Goal: Task Accomplishment & Management: Use online tool/utility

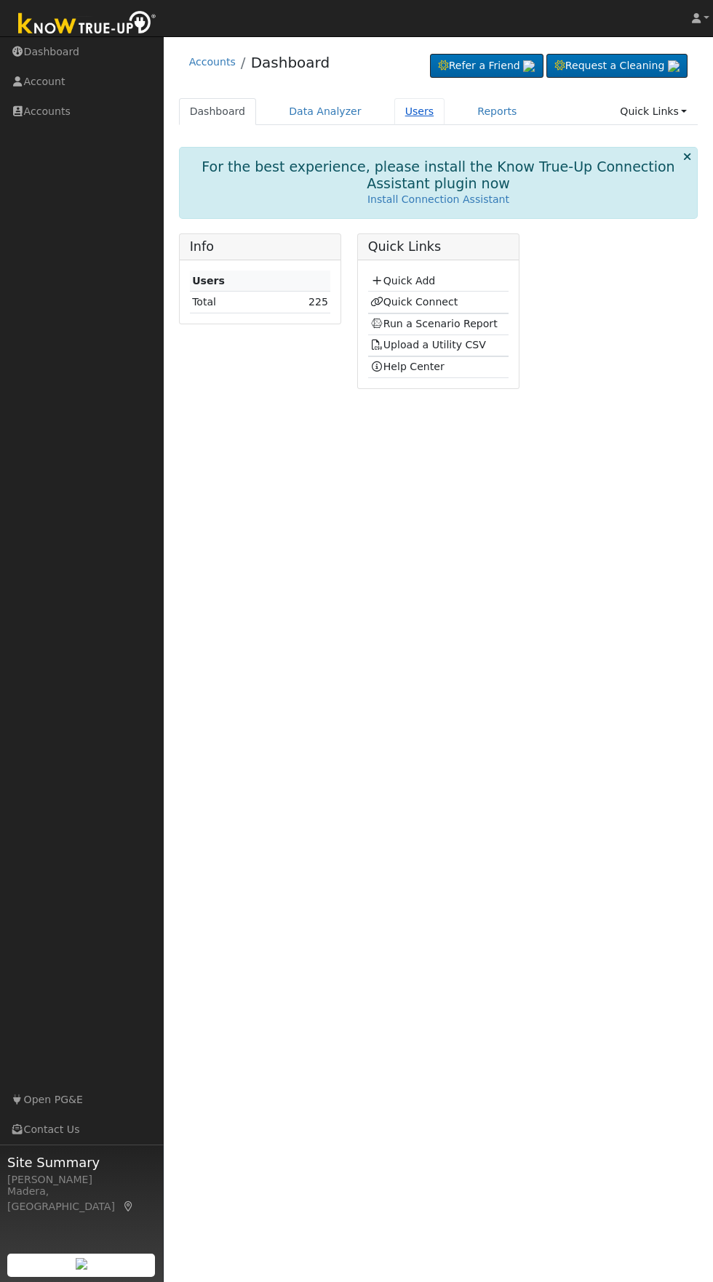
click at [413, 111] on link "Users" at bounding box center [419, 111] width 51 height 27
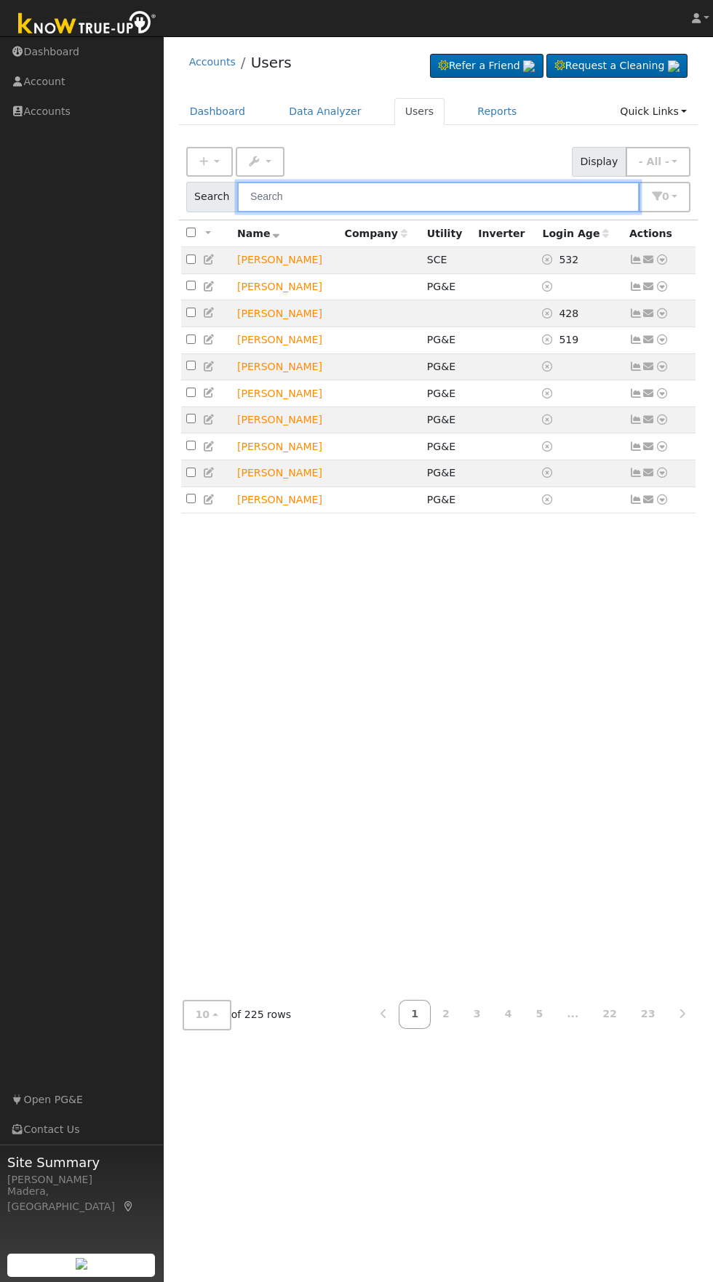
click at [436, 198] on input "text" at bounding box center [438, 197] width 402 height 30
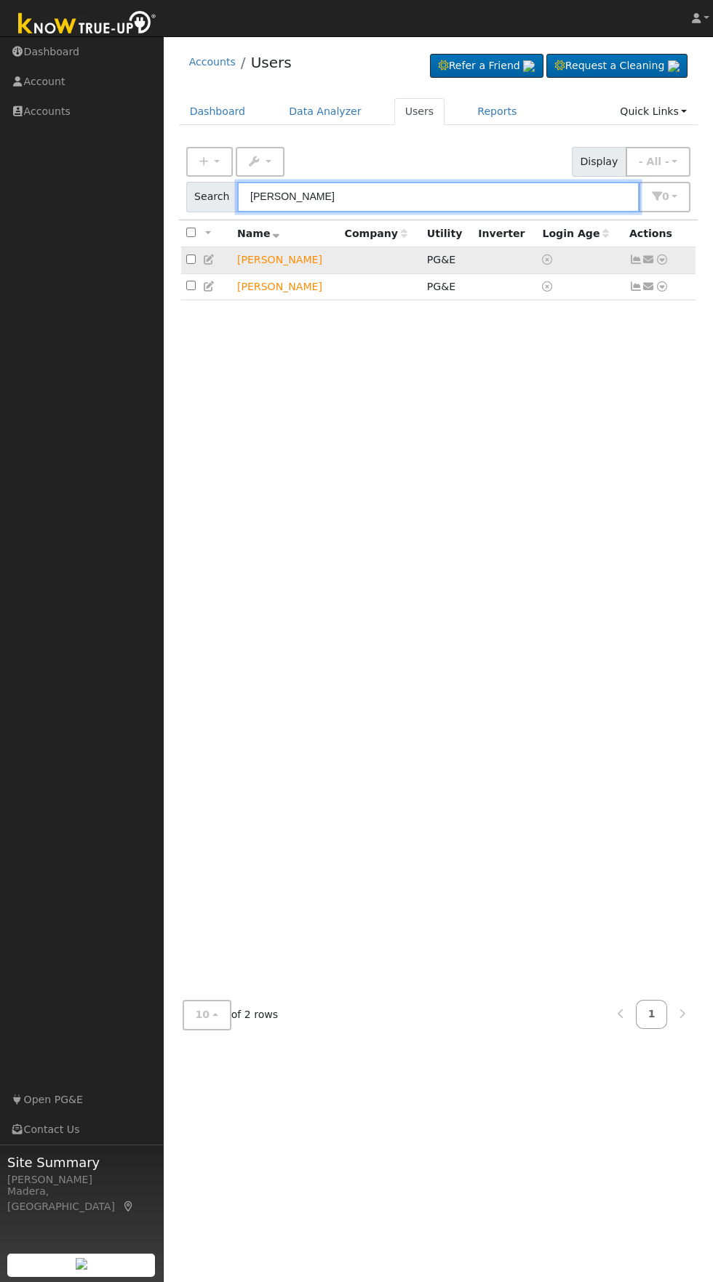
type input "[PERSON_NAME]"
click at [286, 261] on td "[PERSON_NAME]" at bounding box center [286, 260] width 108 height 27
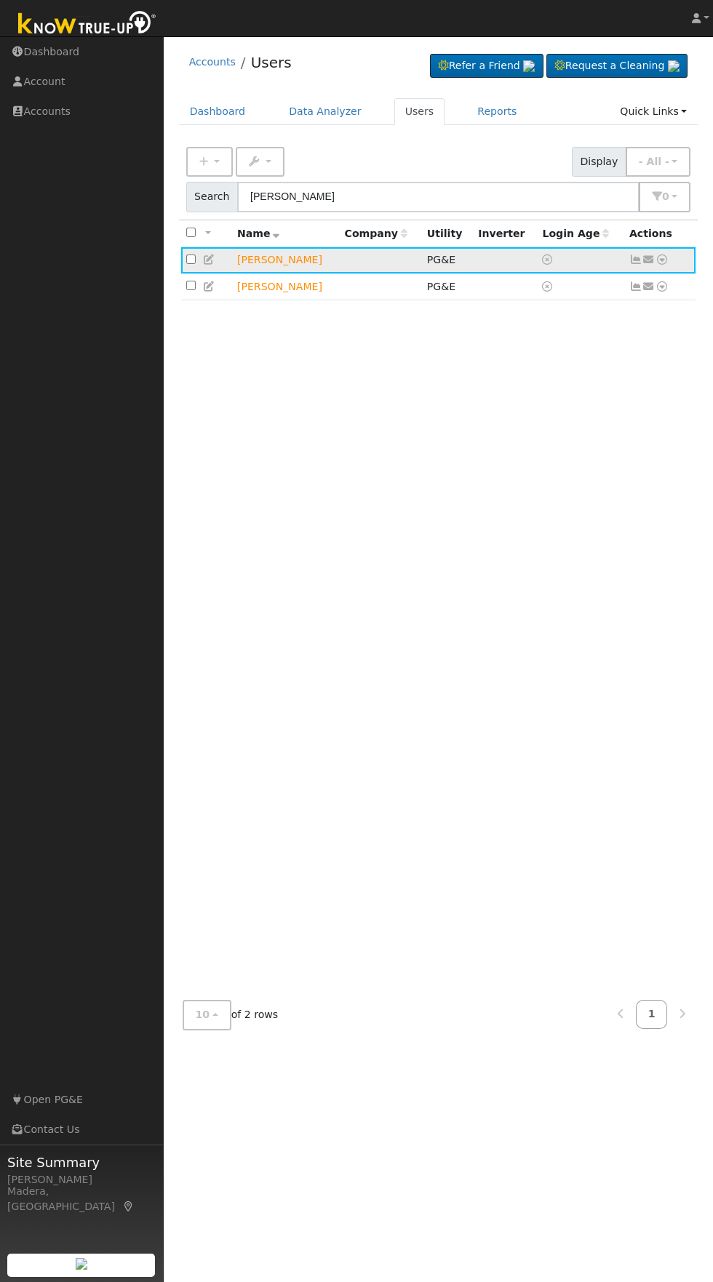
click at [661, 260] on icon at bounding box center [661, 260] width 13 height 10
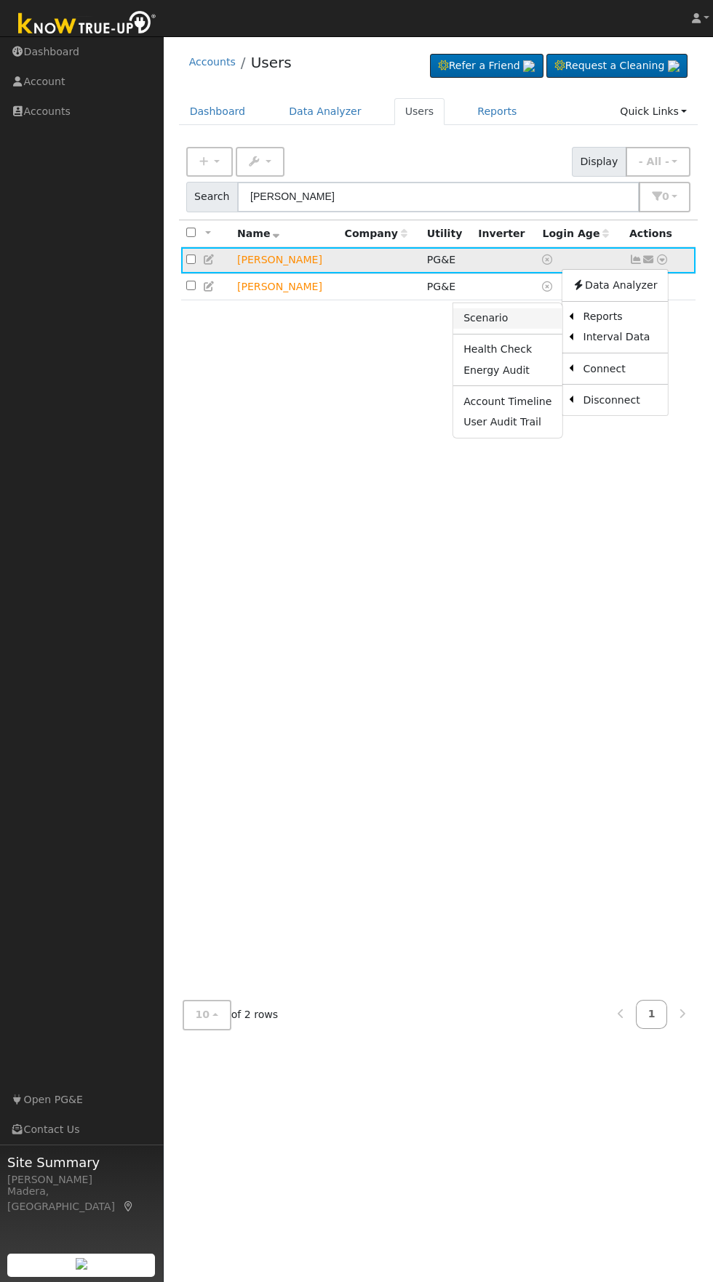
click at [496, 318] on link "Scenario" at bounding box center [507, 318] width 108 height 20
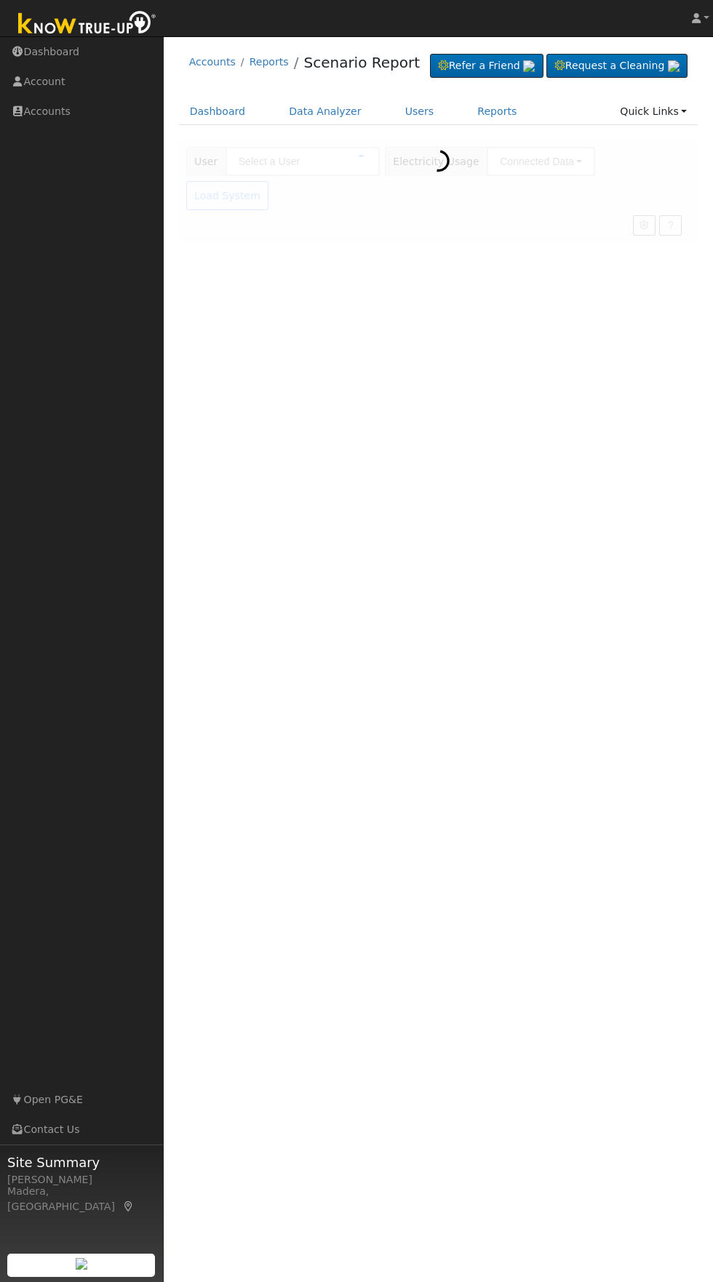
type input "[PERSON_NAME]"
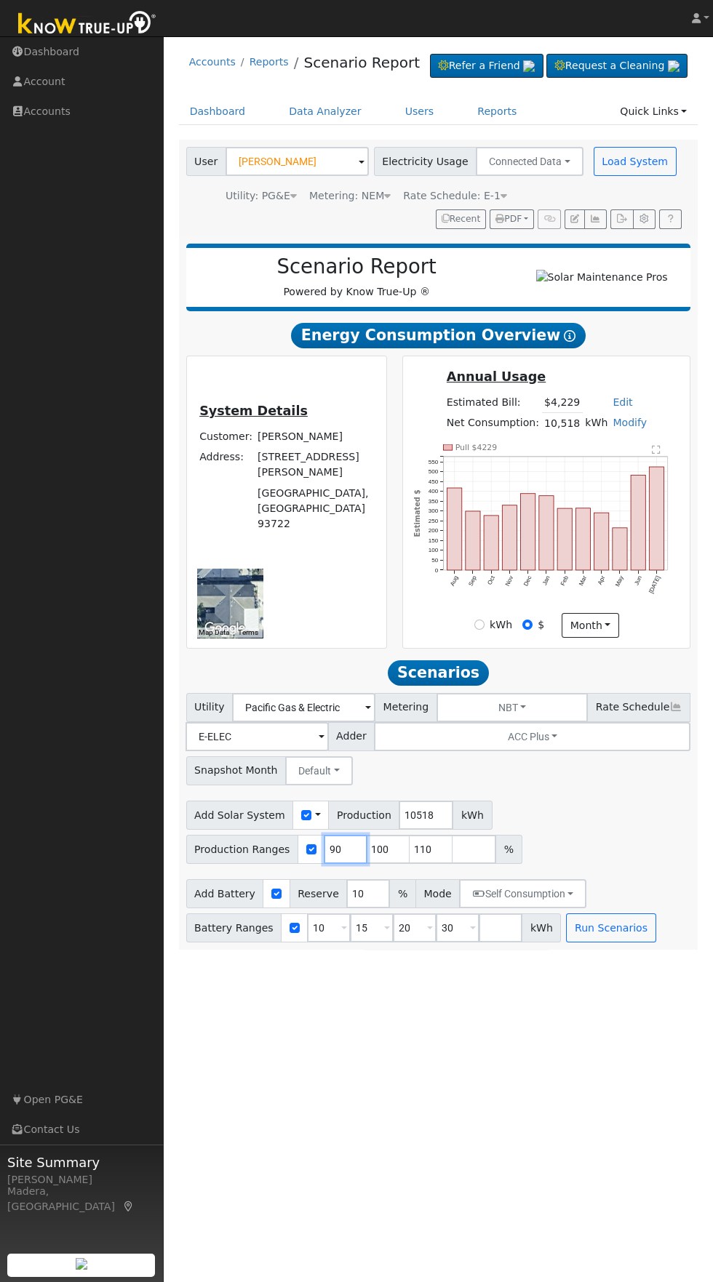
click at [336, 864] on input "90" at bounding box center [346, 849] width 44 height 29
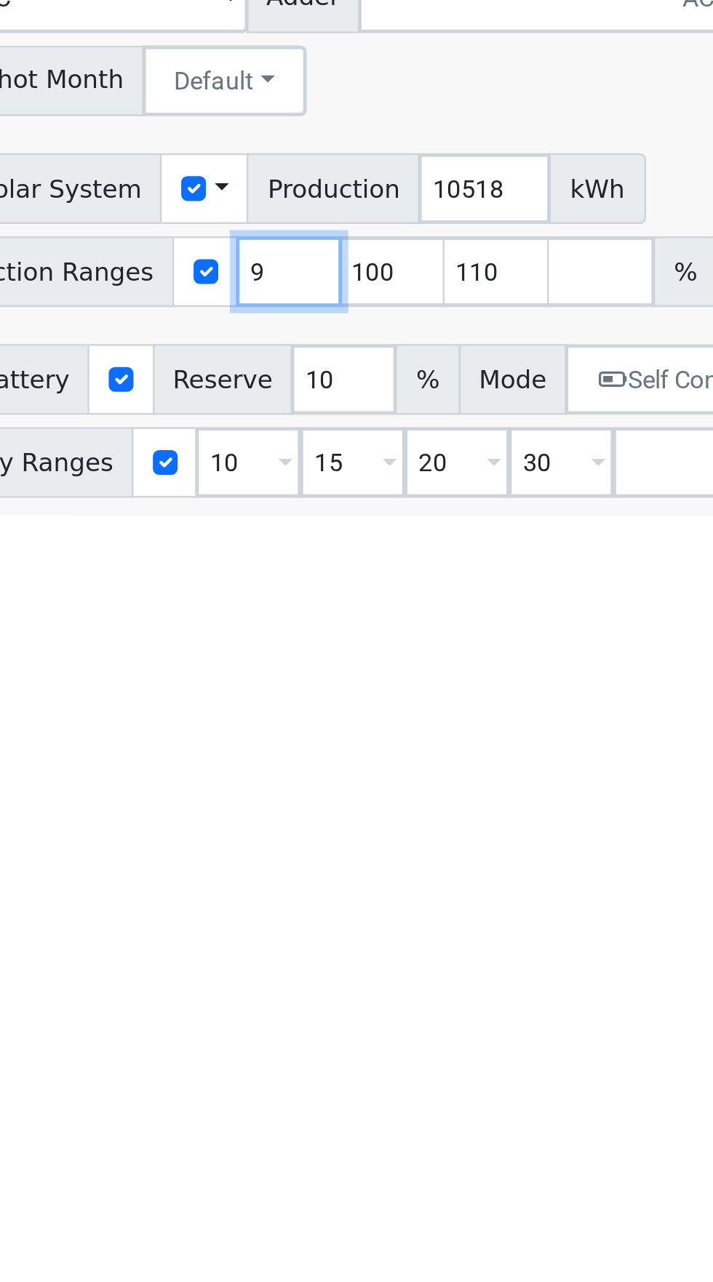
type input "100"
type input "110"
type input "1"
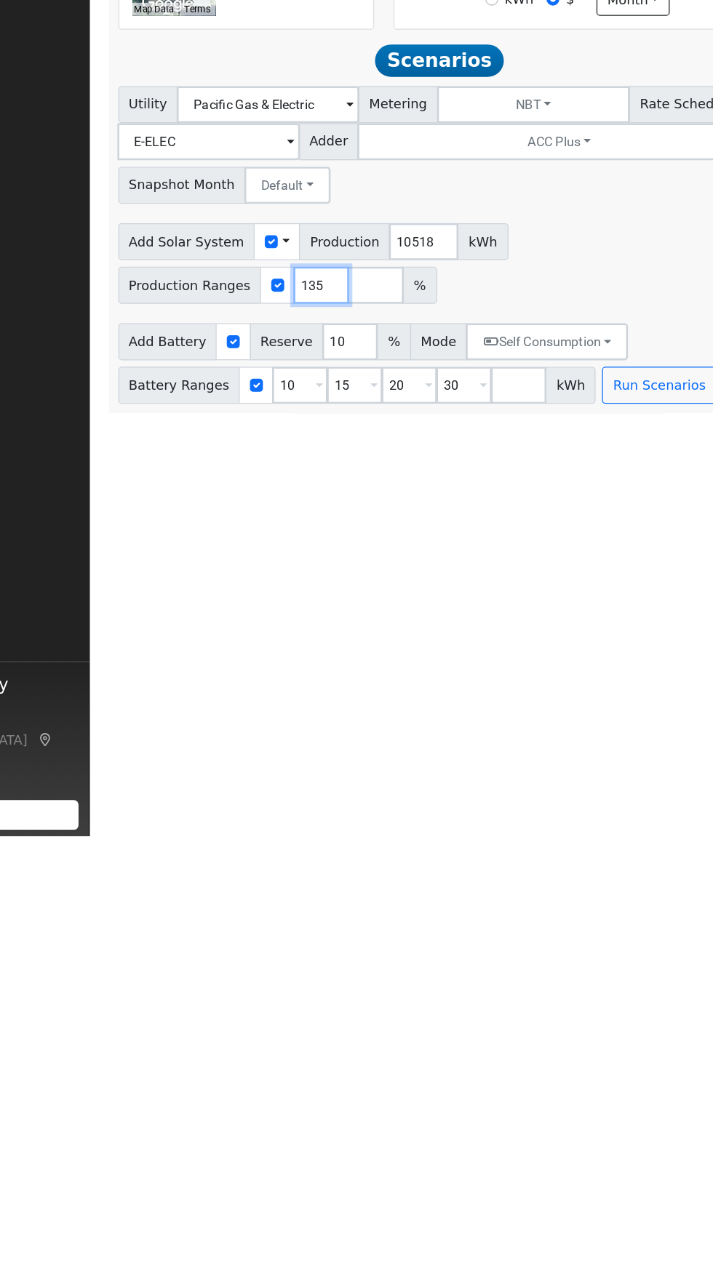
type input "135"
click at [341, 937] on span at bounding box center [344, 929] width 6 height 17
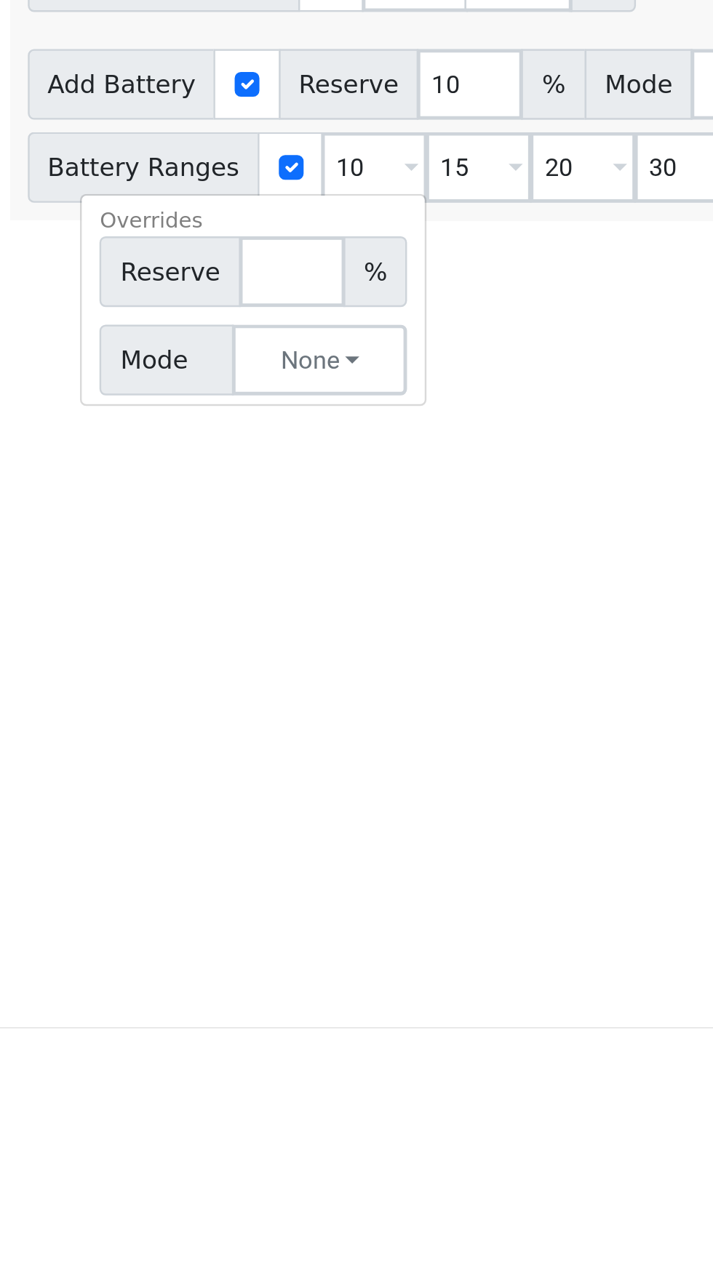
click at [417, 1046] on div "User Profile First name Last name Email Email Notifications No Emails No Emails…" at bounding box center [438, 659] width 549 height 1246
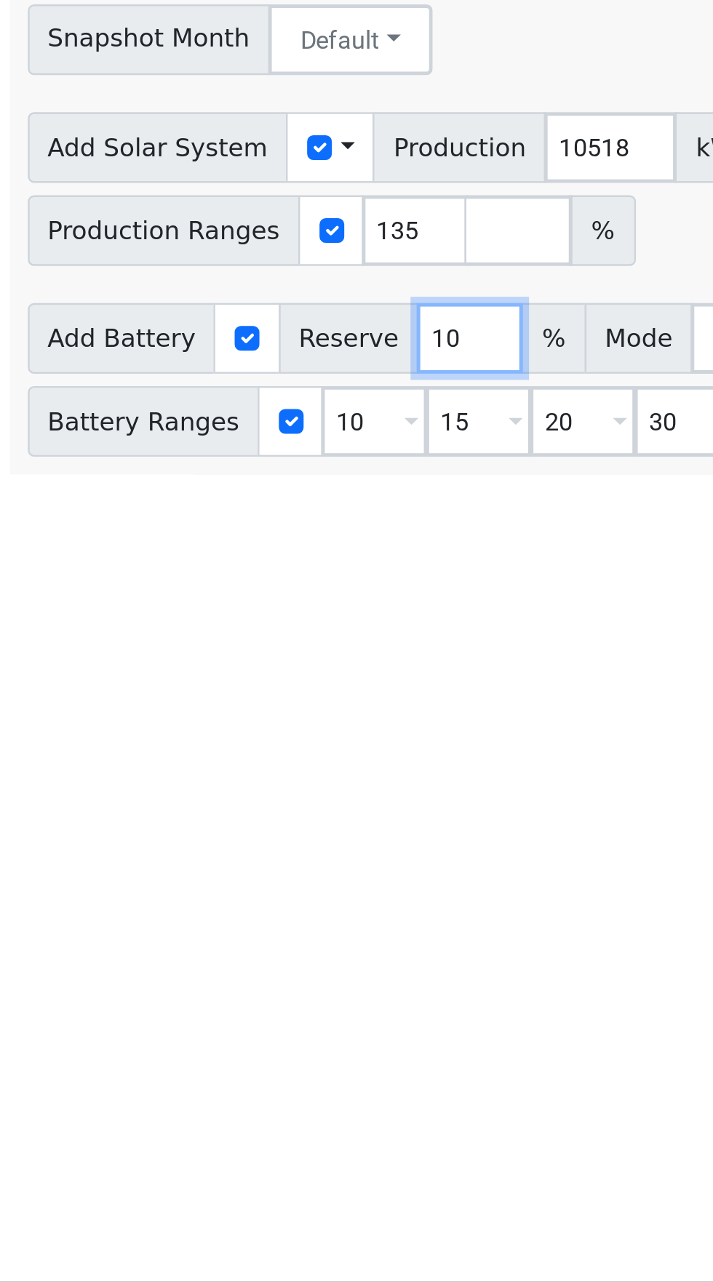
click at [356, 908] on input "10" at bounding box center [368, 893] width 44 height 29
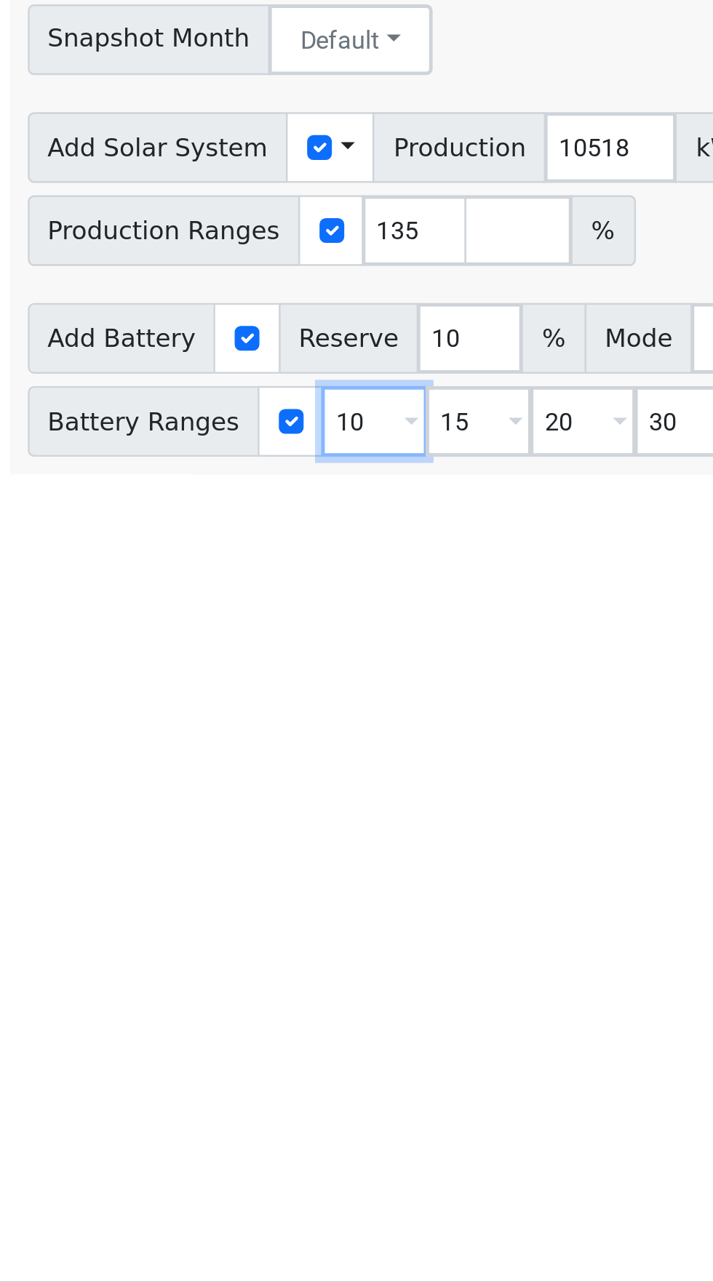
click at [321, 943] on input "10" at bounding box center [329, 927] width 44 height 29
type input "15"
type input "20"
type input "30"
type input "20"
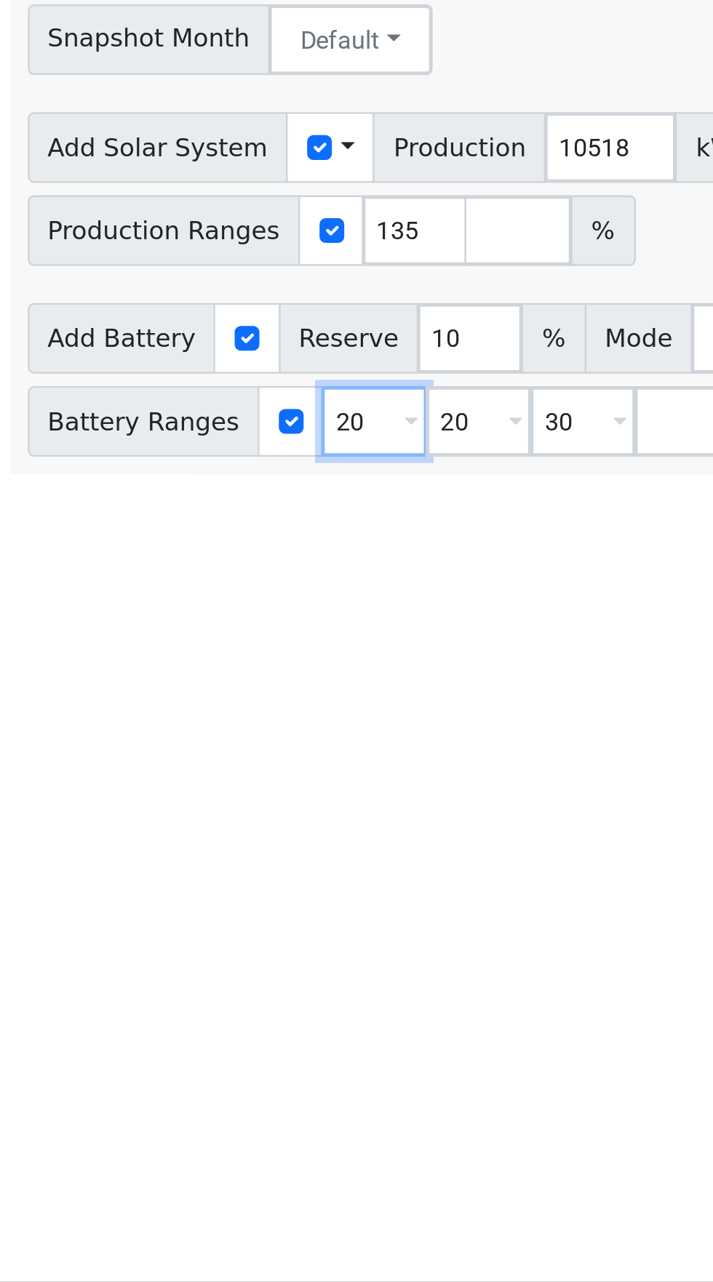
type input "30"
type input "3"
type input "13.5"
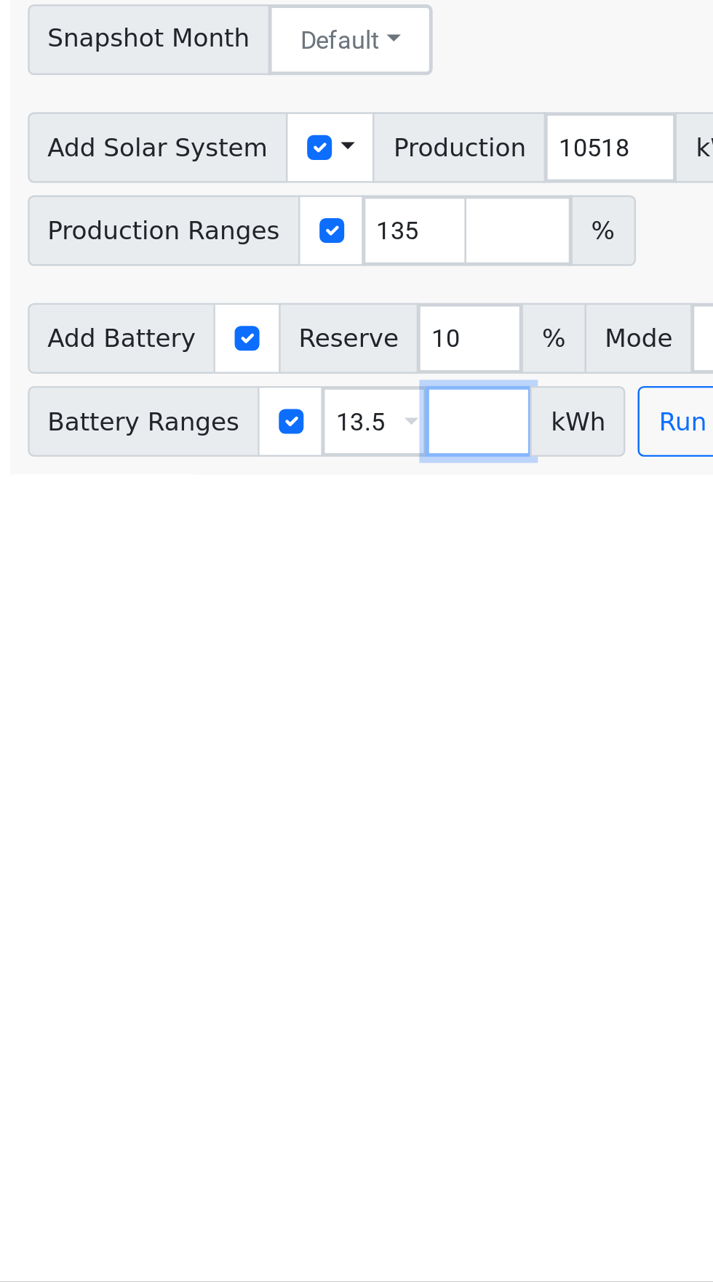
click at [356, 943] on input "number" at bounding box center [372, 927] width 44 height 29
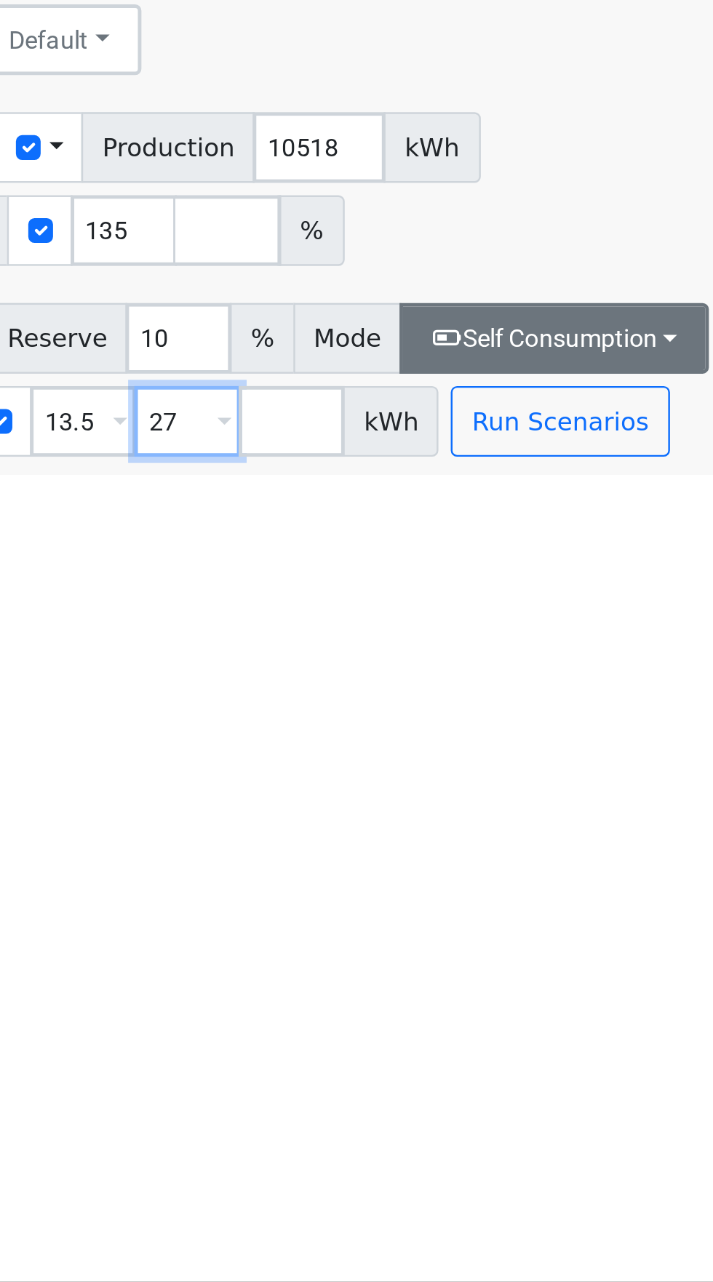
type input "27"
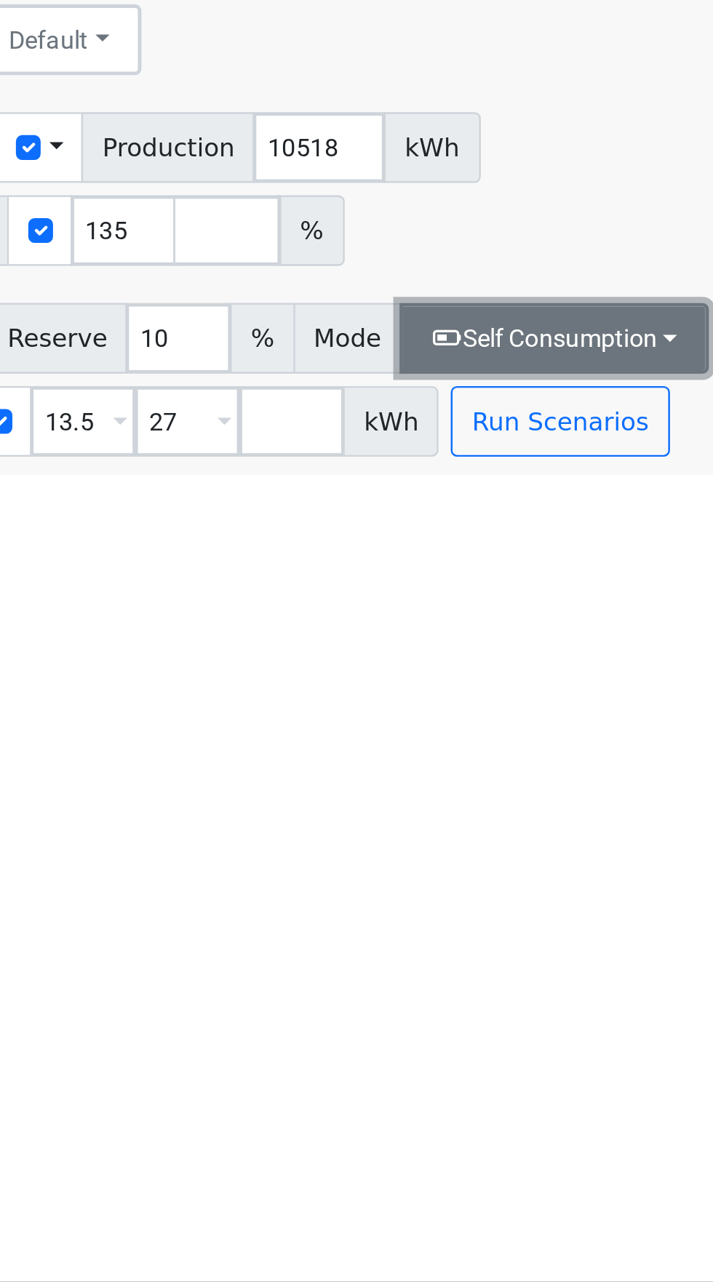
click at [505, 908] on button "Self Consumption" at bounding box center [522, 893] width 127 height 29
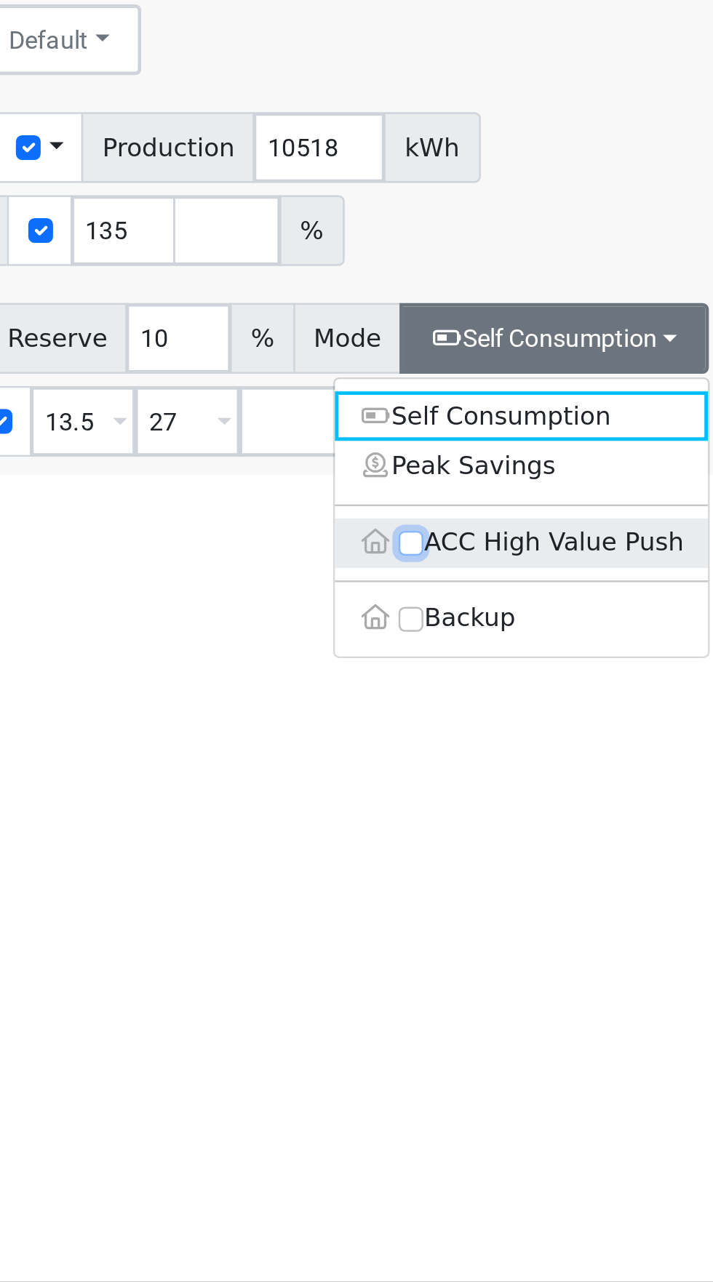
click at [461, 983] on input "ACC High Value Push" at bounding box center [464, 978] width 10 height 10
checkbox input "true"
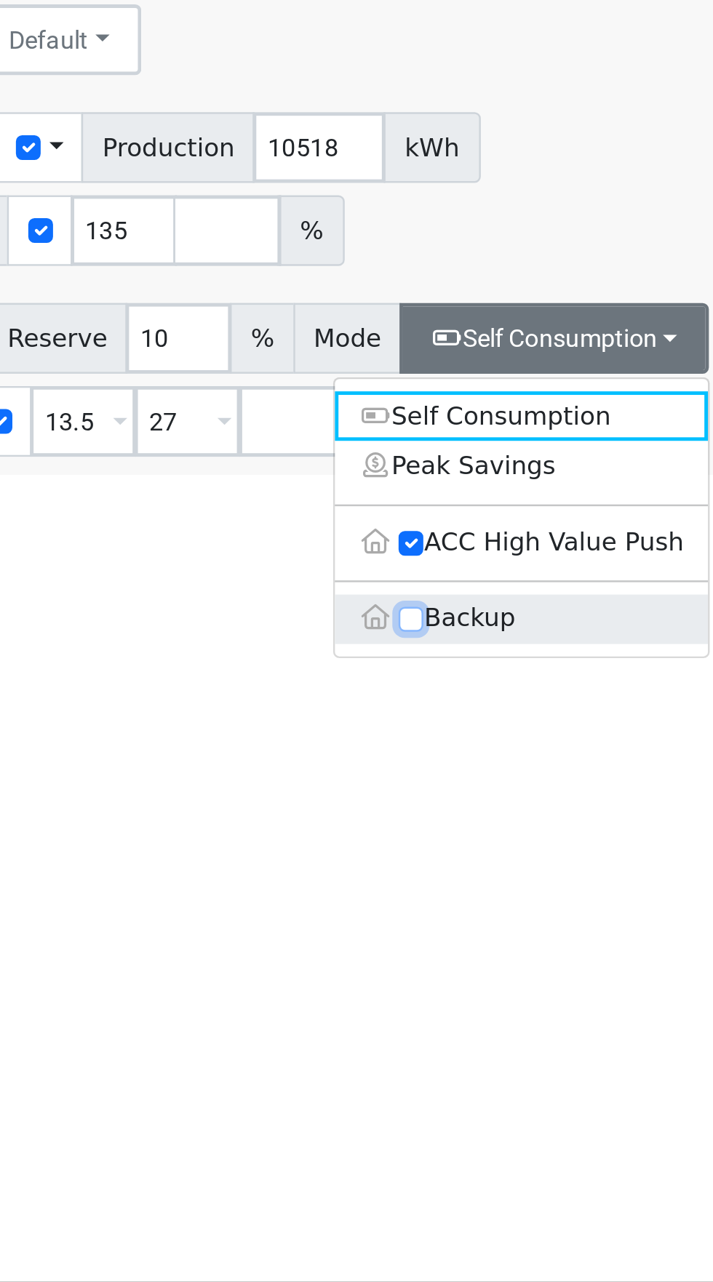
click at [459, 1015] on input "Backup" at bounding box center [464, 1009] width 10 height 10
checkbox input "true"
type input "20"
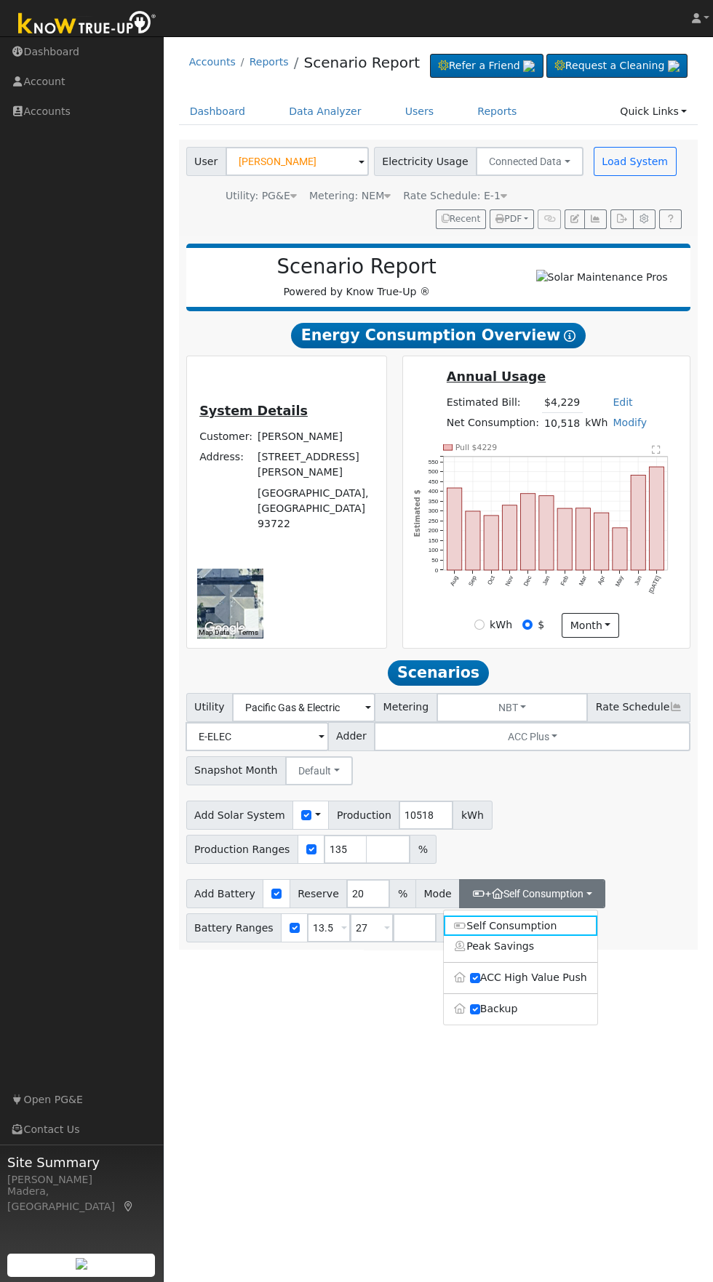
click at [657, 854] on div "Add Solar System Use CSV Data Production 10518 kWh Production Ranges 135 %" at bounding box center [438, 830] width 510 height 68
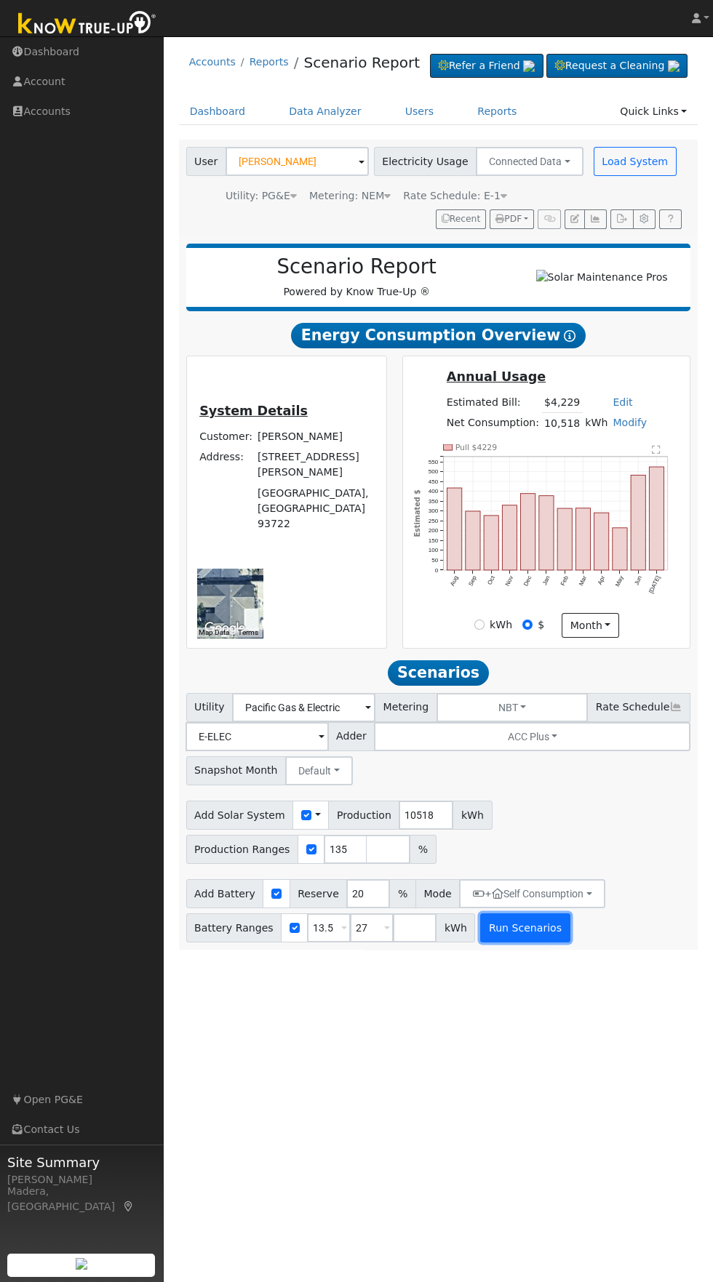
click at [534, 943] on button "Run Scenarios" at bounding box center [524, 927] width 89 height 29
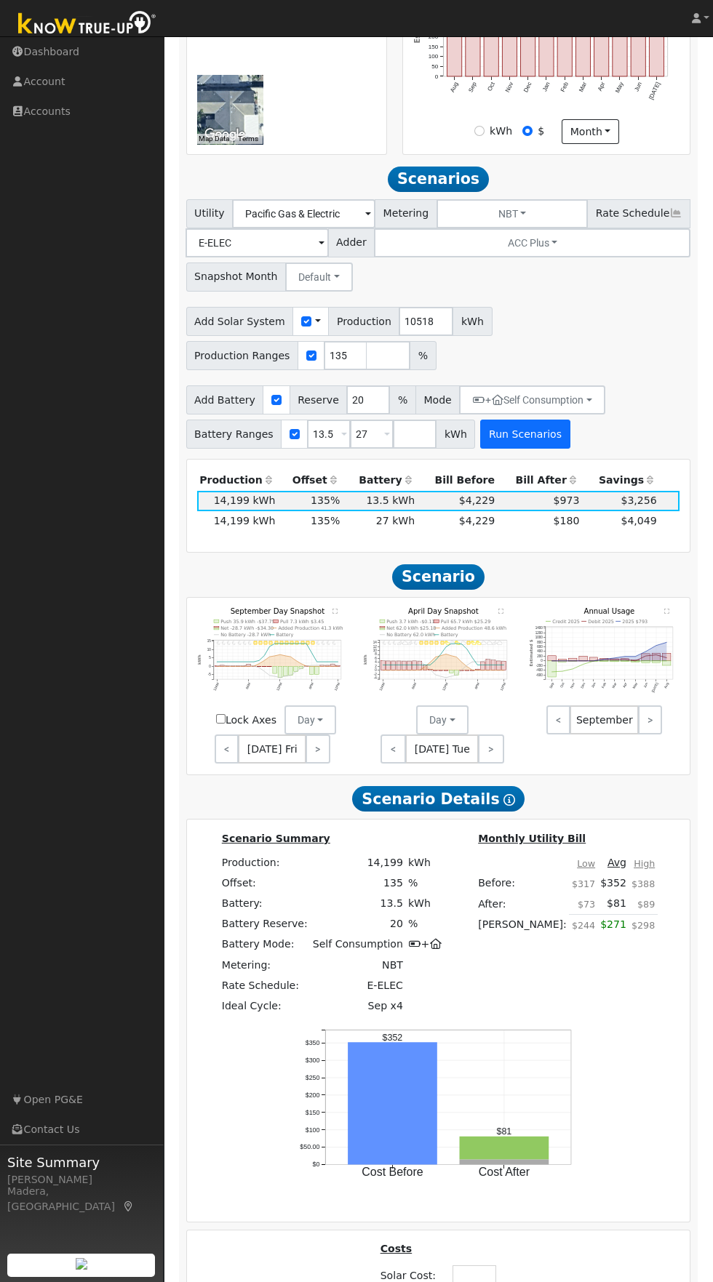
scroll to position [491, 0]
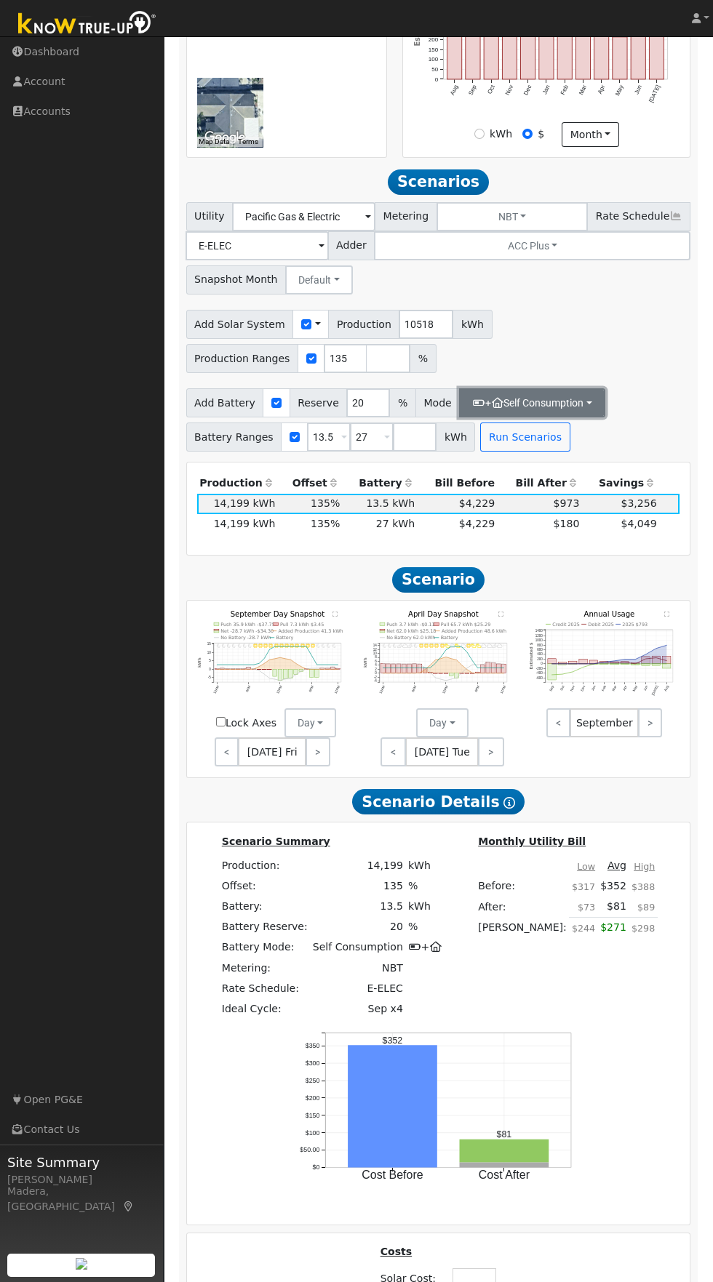
click at [523, 417] on button "+ Self Consumption" at bounding box center [532, 402] width 146 height 29
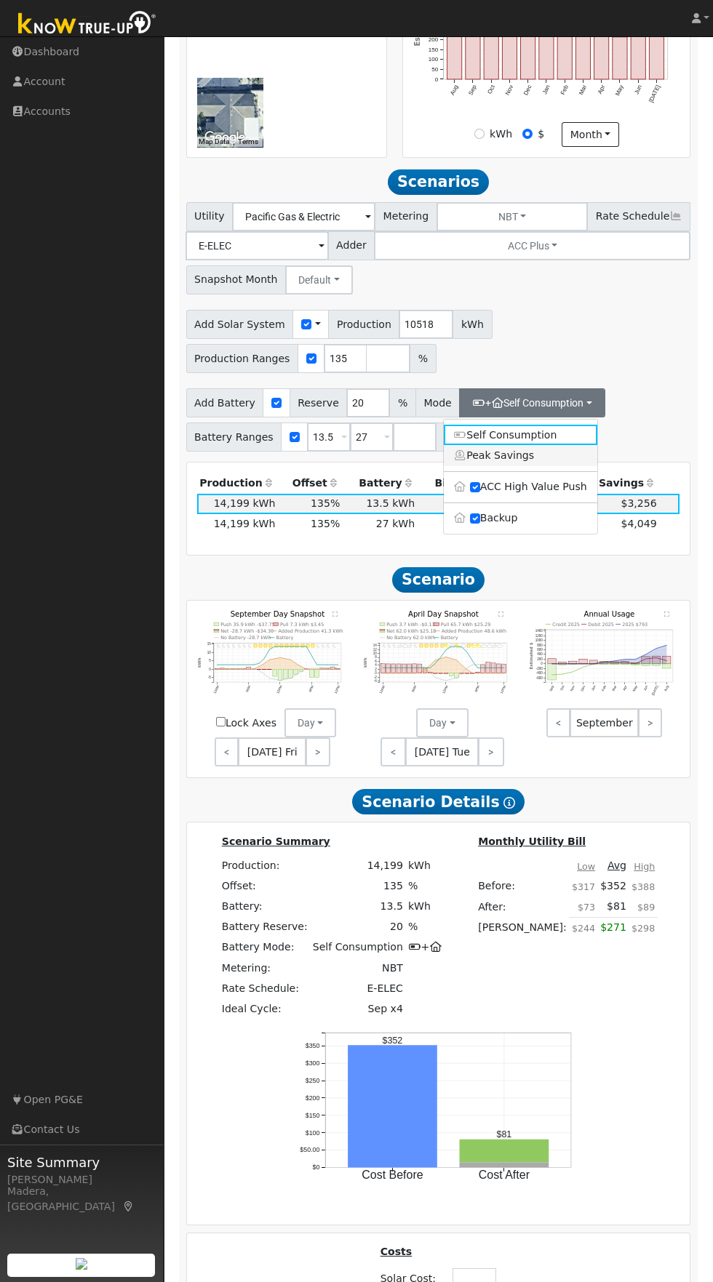
click at [532, 465] on link "Peak Savings" at bounding box center [520, 455] width 153 height 20
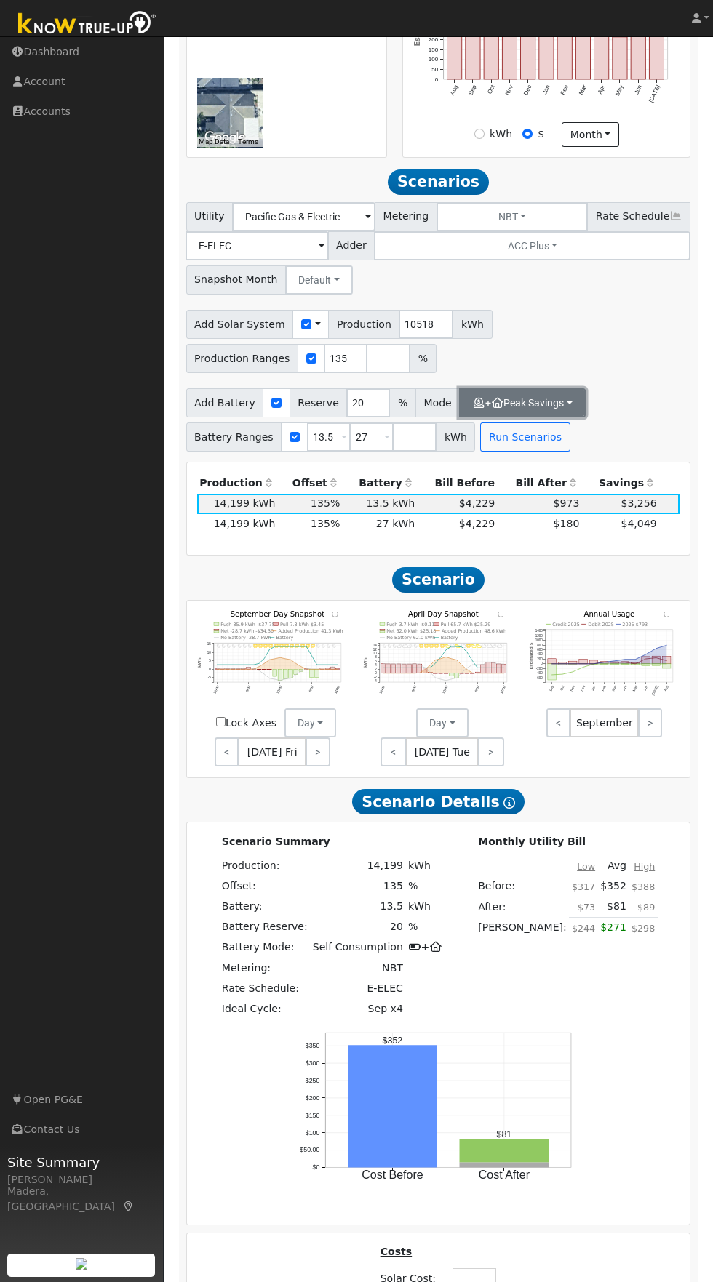
click at [540, 417] on button "+ Peak Savings" at bounding box center [522, 402] width 127 height 29
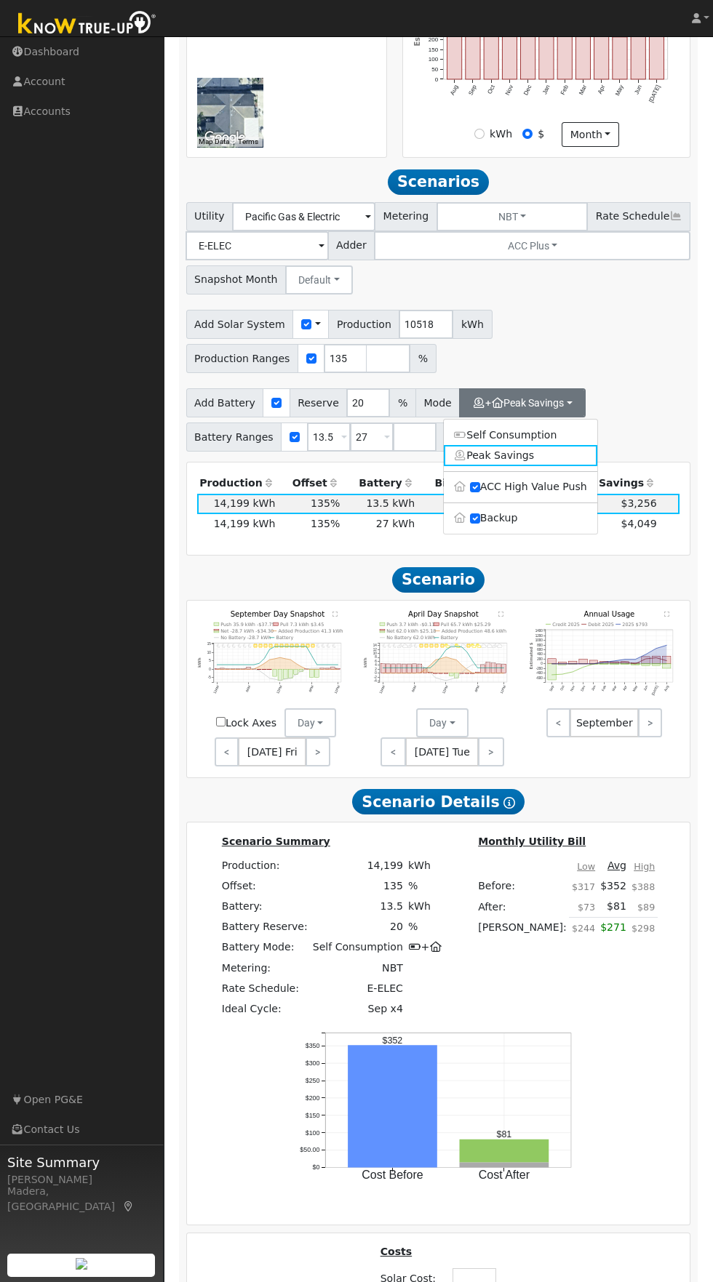
click at [669, 373] on div "Add Solar System Use CSV Data Production 10518 kWh Production Ranges 135 %" at bounding box center [438, 339] width 510 height 68
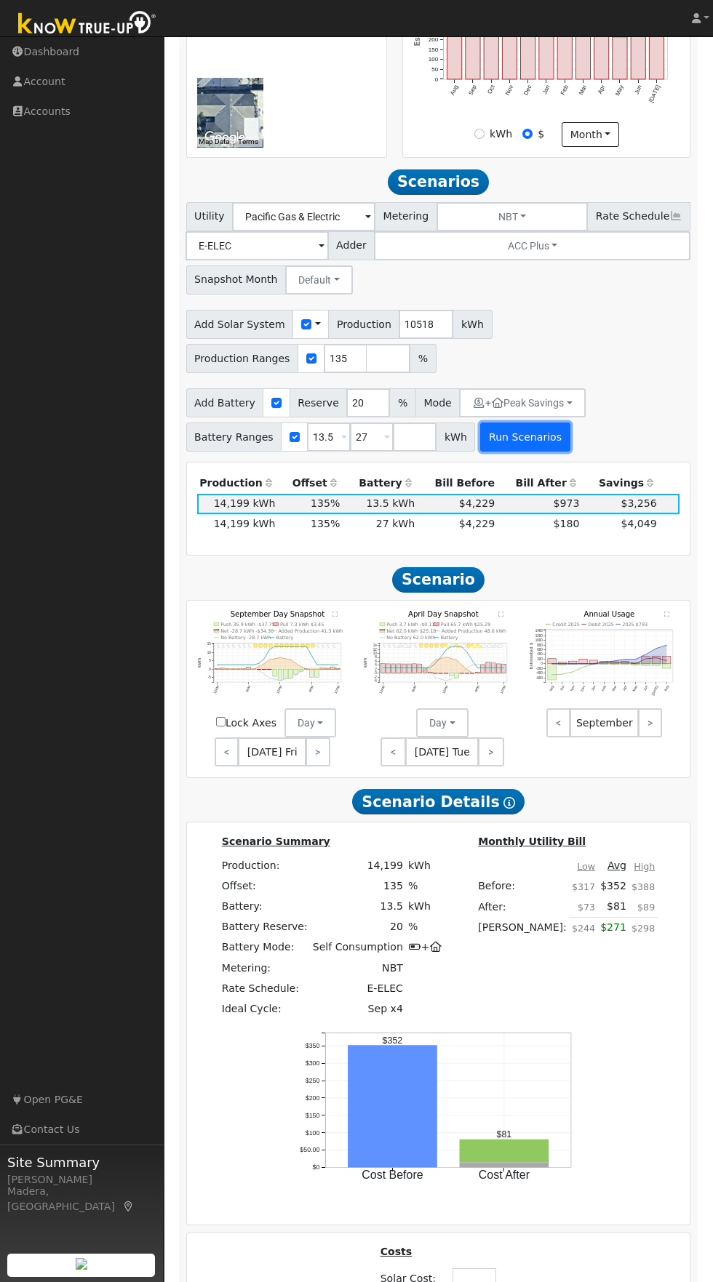
click at [537, 452] on button "Run Scenarios" at bounding box center [524, 437] width 89 height 29
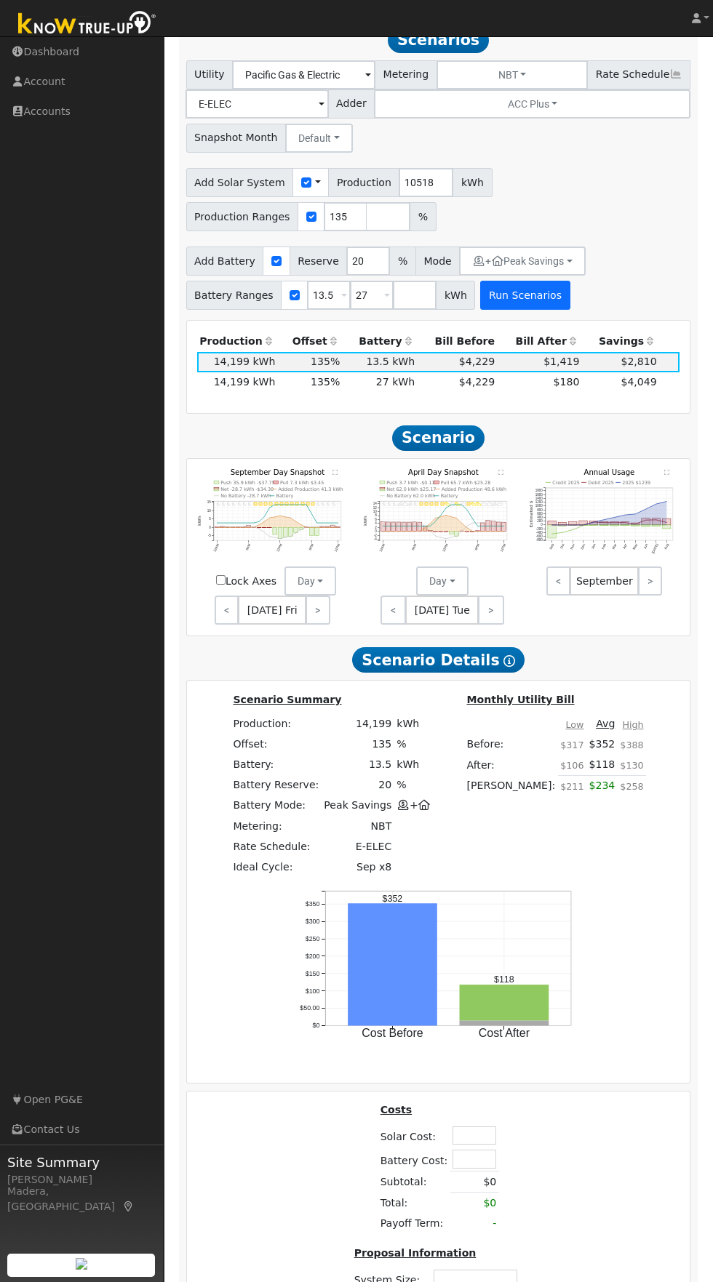
scroll to position [647, 0]
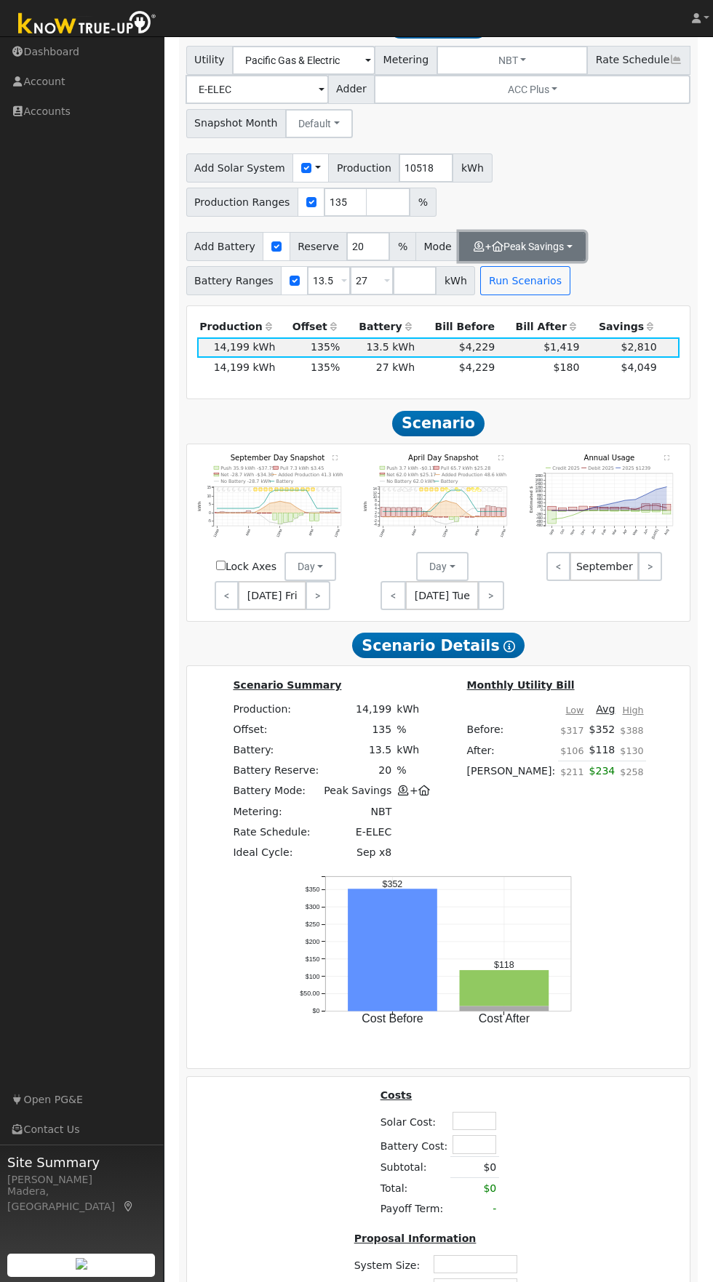
click at [556, 261] on button "+ Peak Savings" at bounding box center [522, 246] width 127 height 29
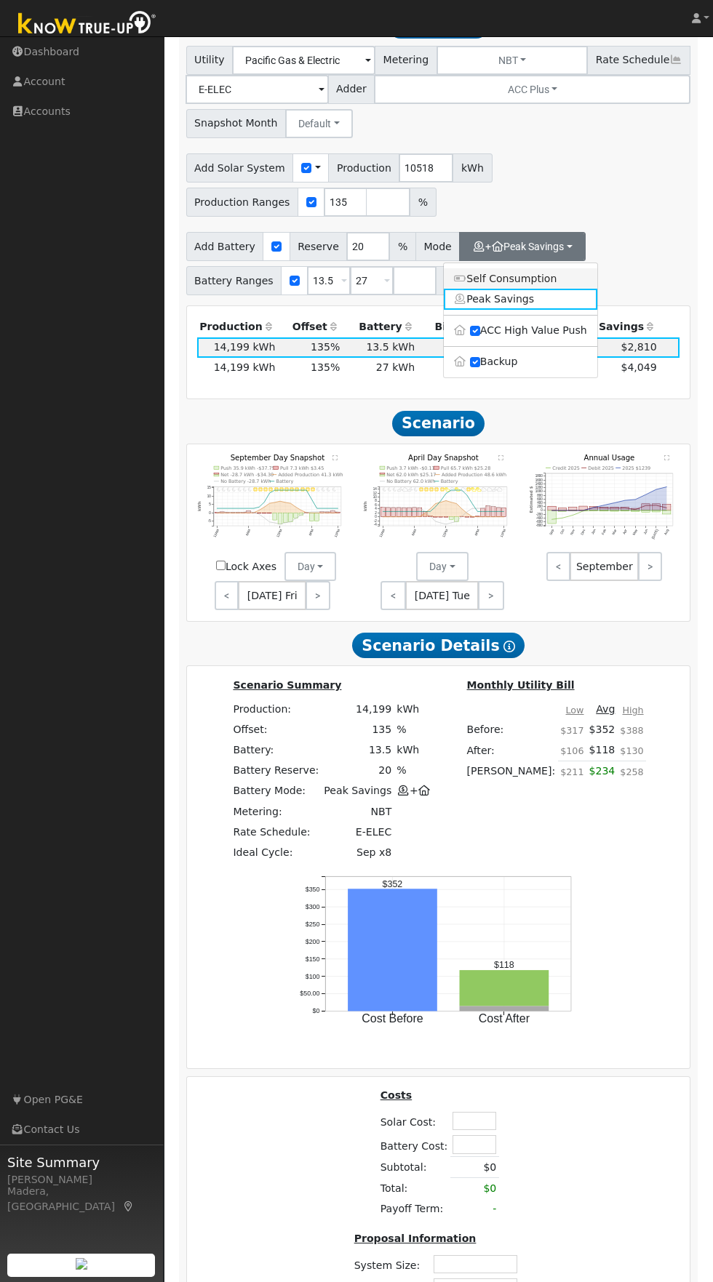
click at [557, 289] on link "Self Consumption" at bounding box center [520, 278] width 153 height 20
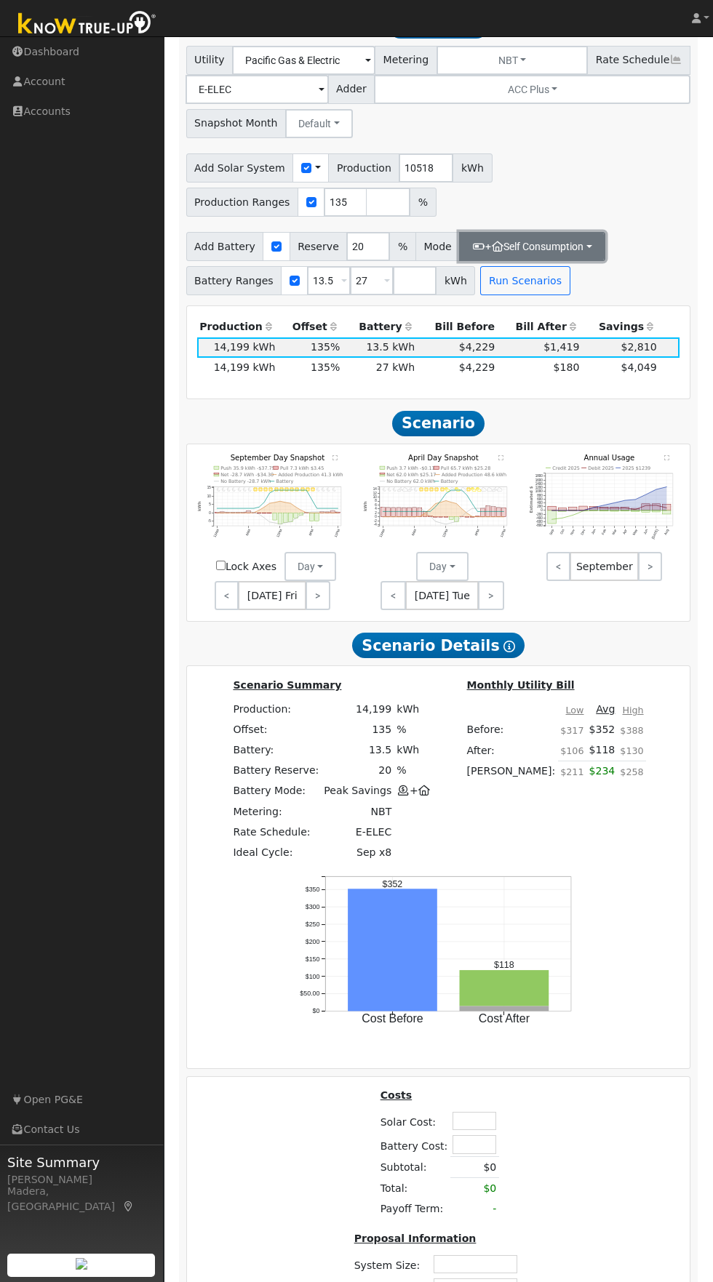
click at [559, 261] on button "+ Self Consumption" at bounding box center [532, 246] width 146 height 29
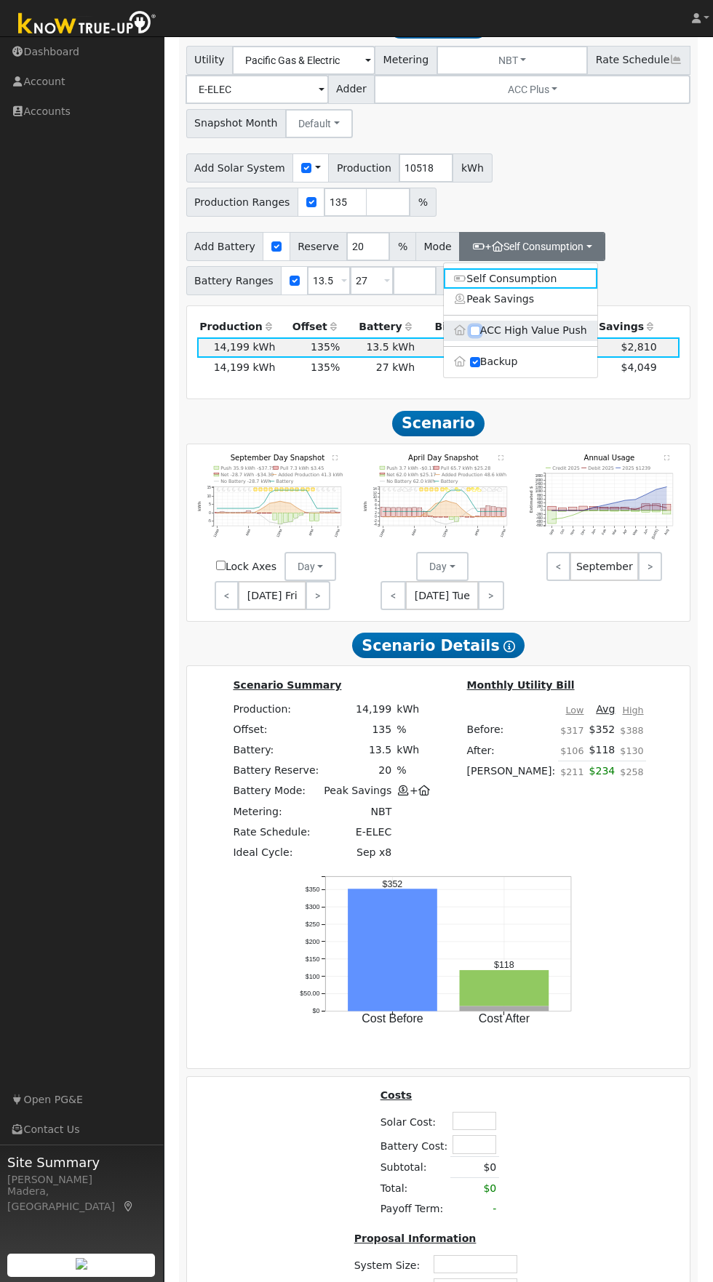
click at [473, 336] on input "ACC High Value Push" at bounding box center [475, 331] width 10 height 10
checkbox input "true"
click at [653, 292] on div "Add Battery Reserve 20 % Mode + Self Consumption Self Consumption Peak Savings …" at bounding box center [438, 261] width 510 height 68
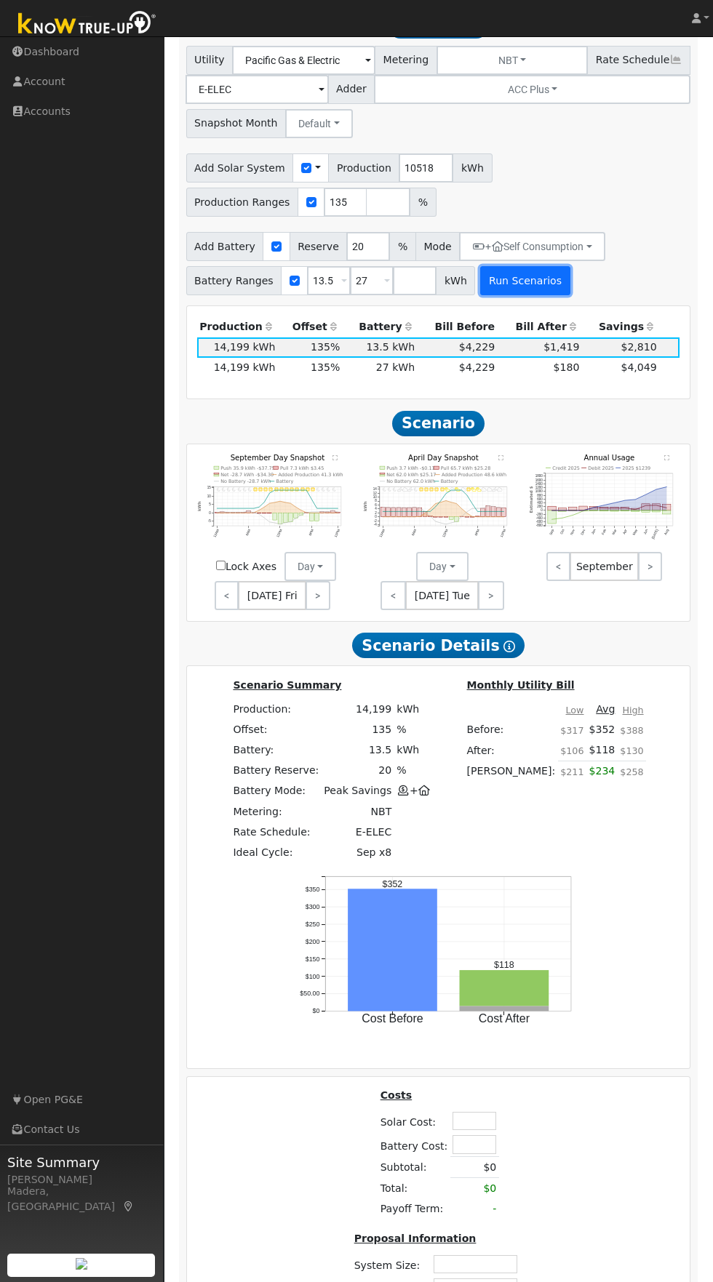
click at [546, 295] on button "Run Scenarios" at bounding box center [524, 280] width 89 height 29
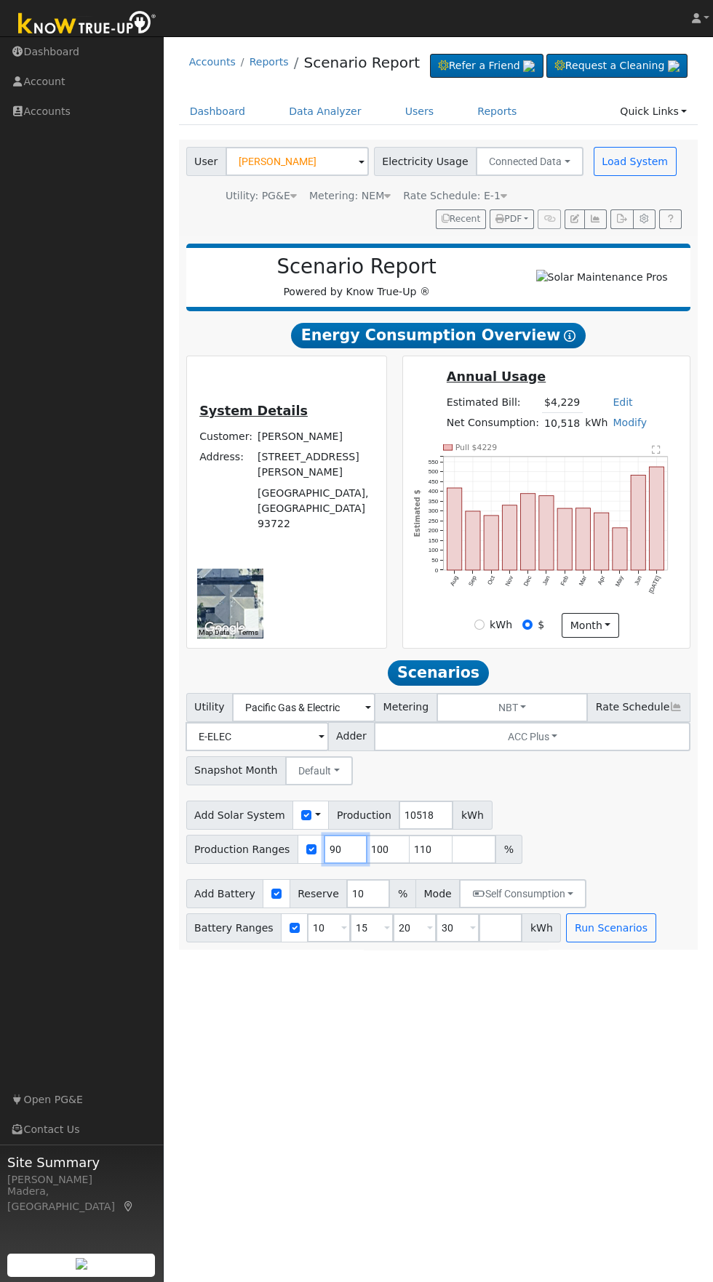
click at [337, 864] on input "90" at bounding box center [346, 849] width 44 height 29
click at [343, 864] on input "90" at bounding box center [346, 849] width 44 height 29
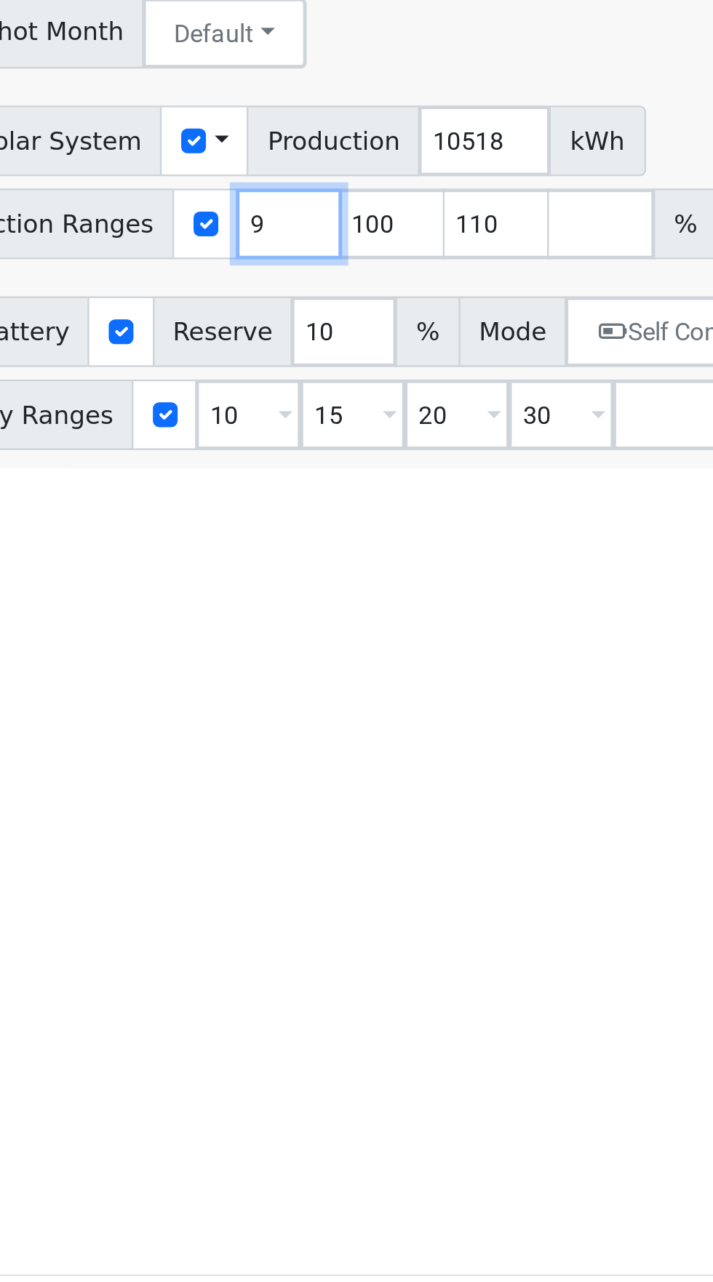
type input "100"
type input "110"
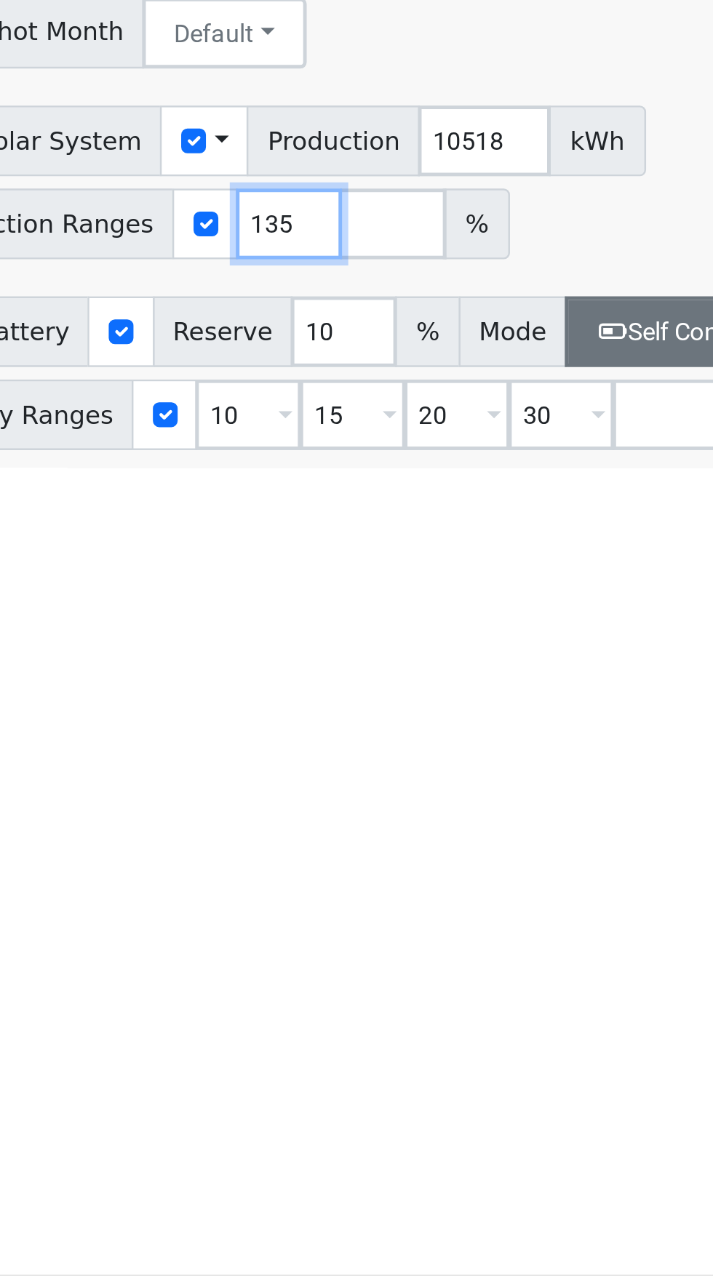
type input "135"
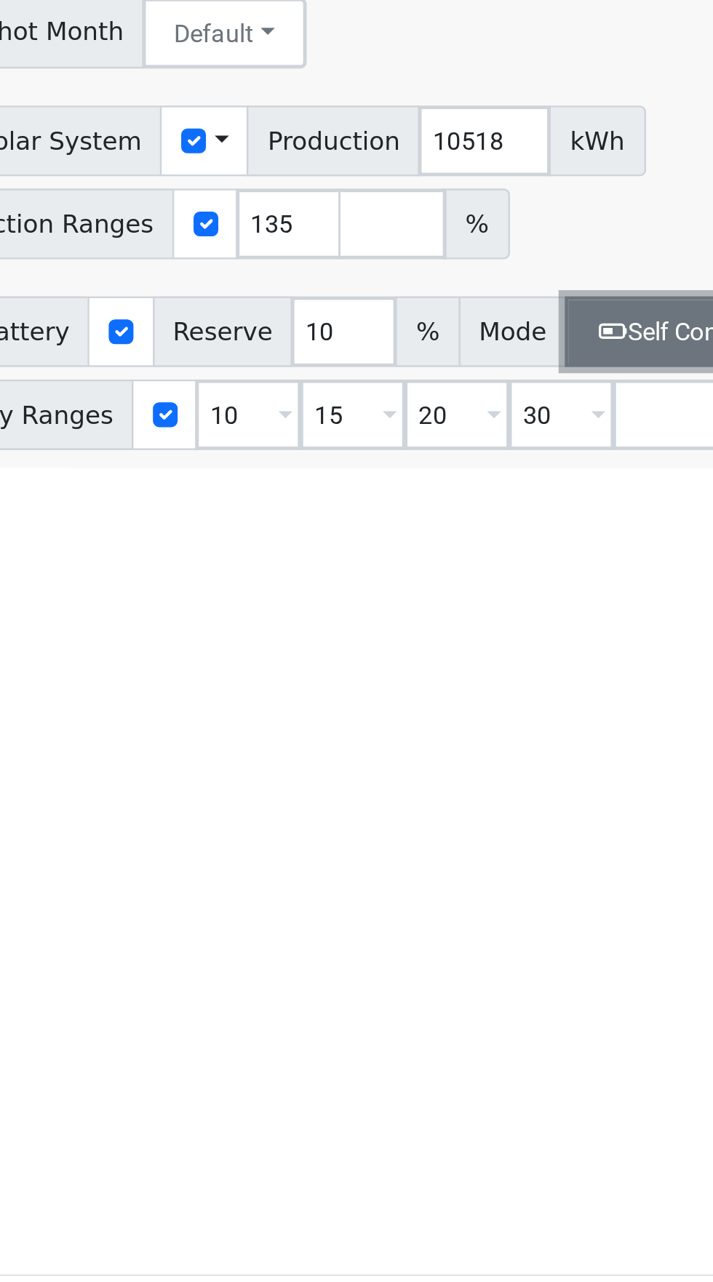
click at [484, 908] on button "Self Consumption" at bounding box center [522, 893] width 127 height 29
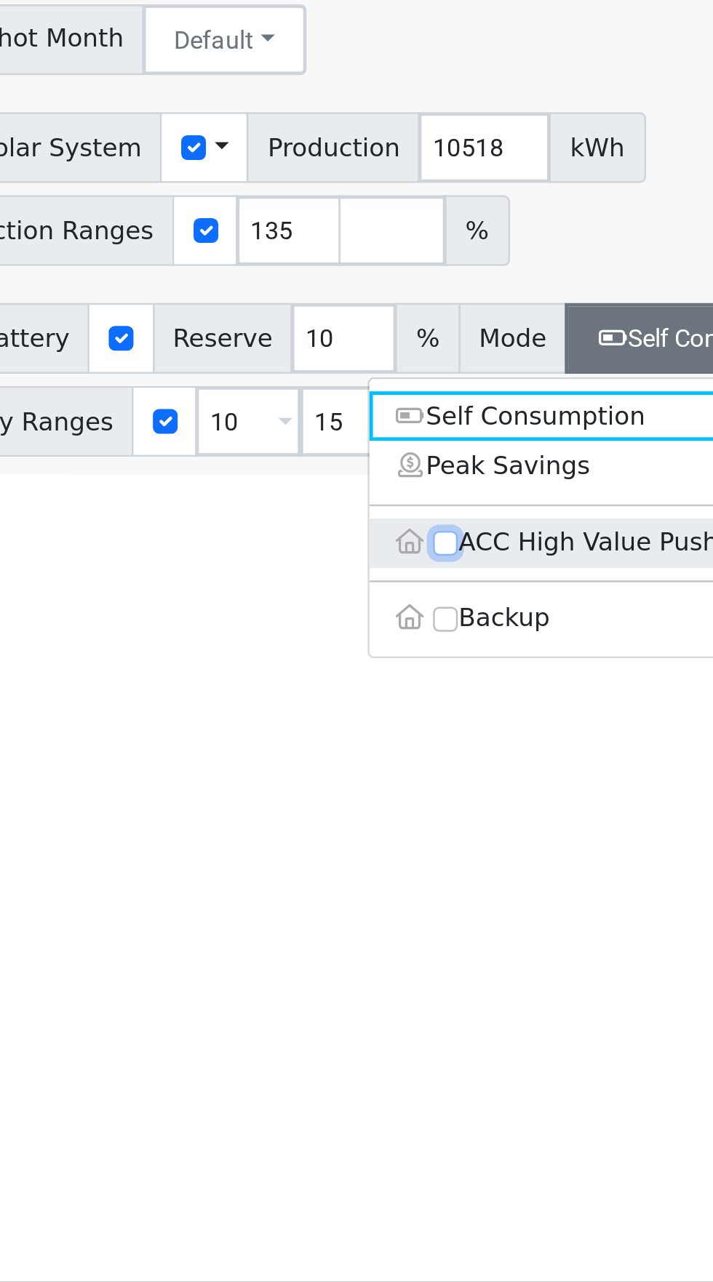
click at [405, 983] on input "ACC High Value Push" at bounding box center [410, 978] width 10 height 10
checkbox input "true"
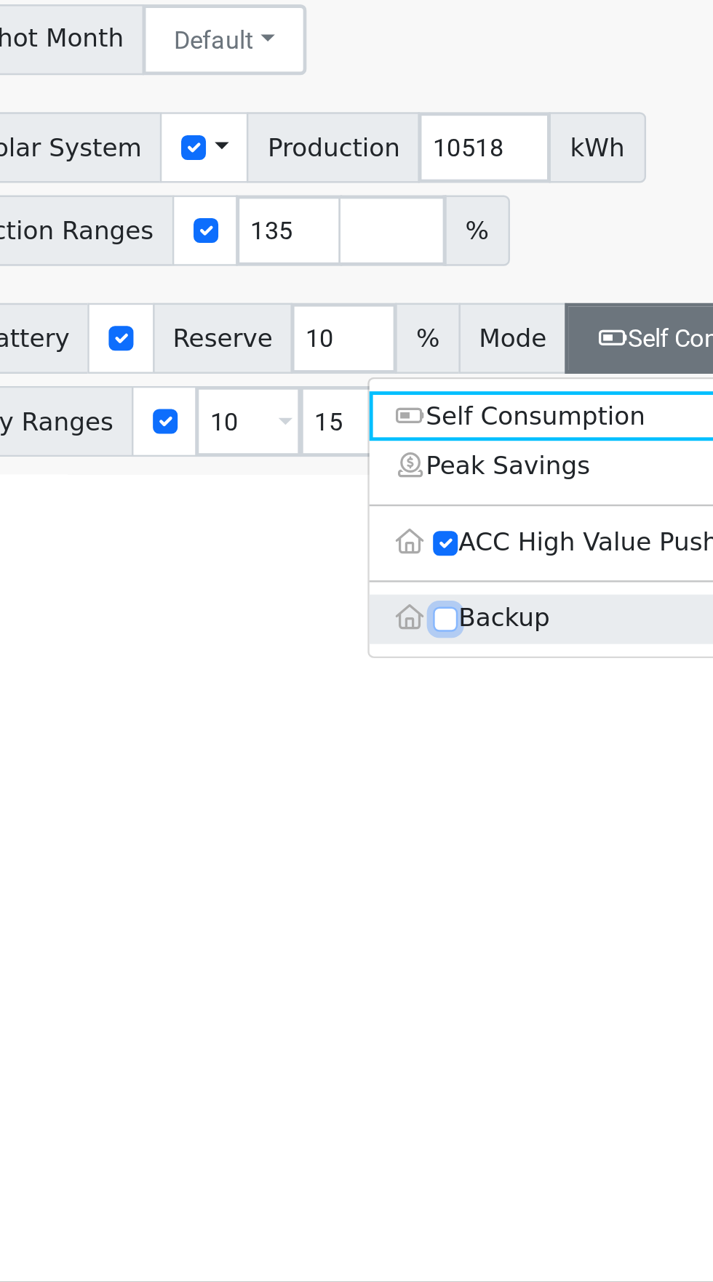
click at [406, 1015] on input "Backup" at bounding box center [410, 1009] width 10 height 10
checkbox input "true"
type input "20"
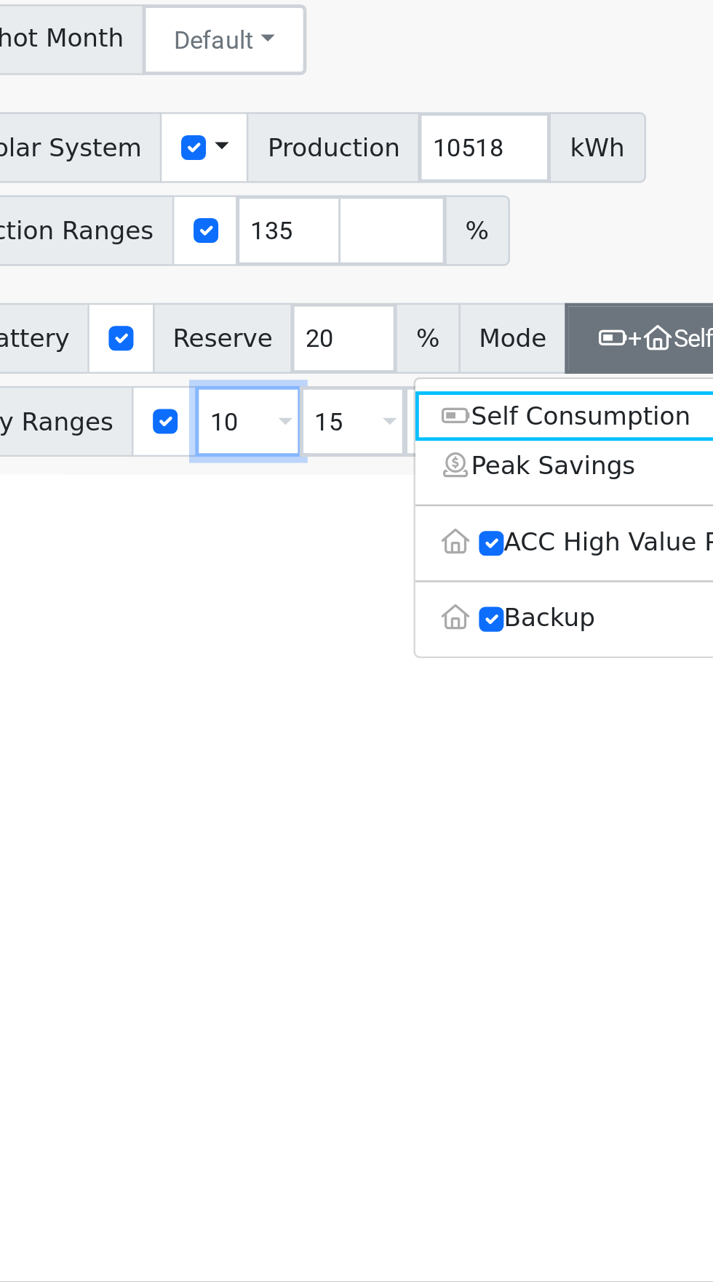
click at [327, 943] on input "10" at bounding box center [329, 927] width 44 height 29
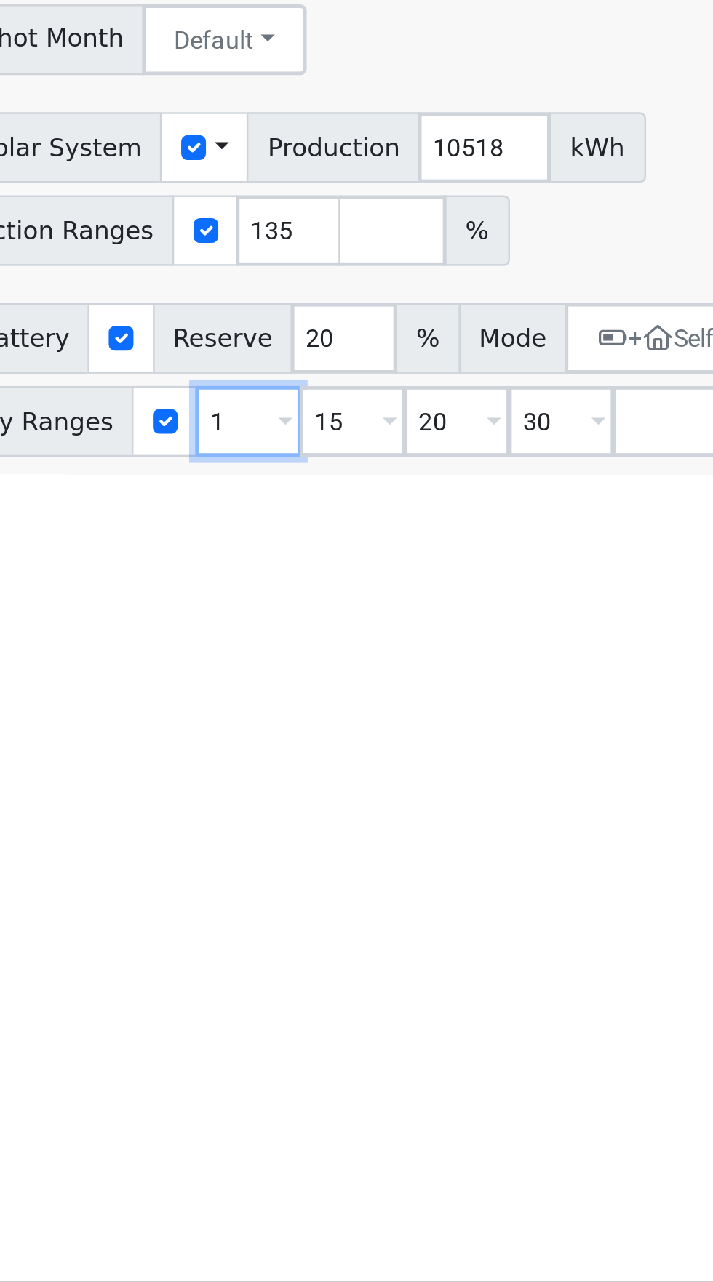
type input "15"
type input "20"
type input "30"
type input "20"
type input "30"
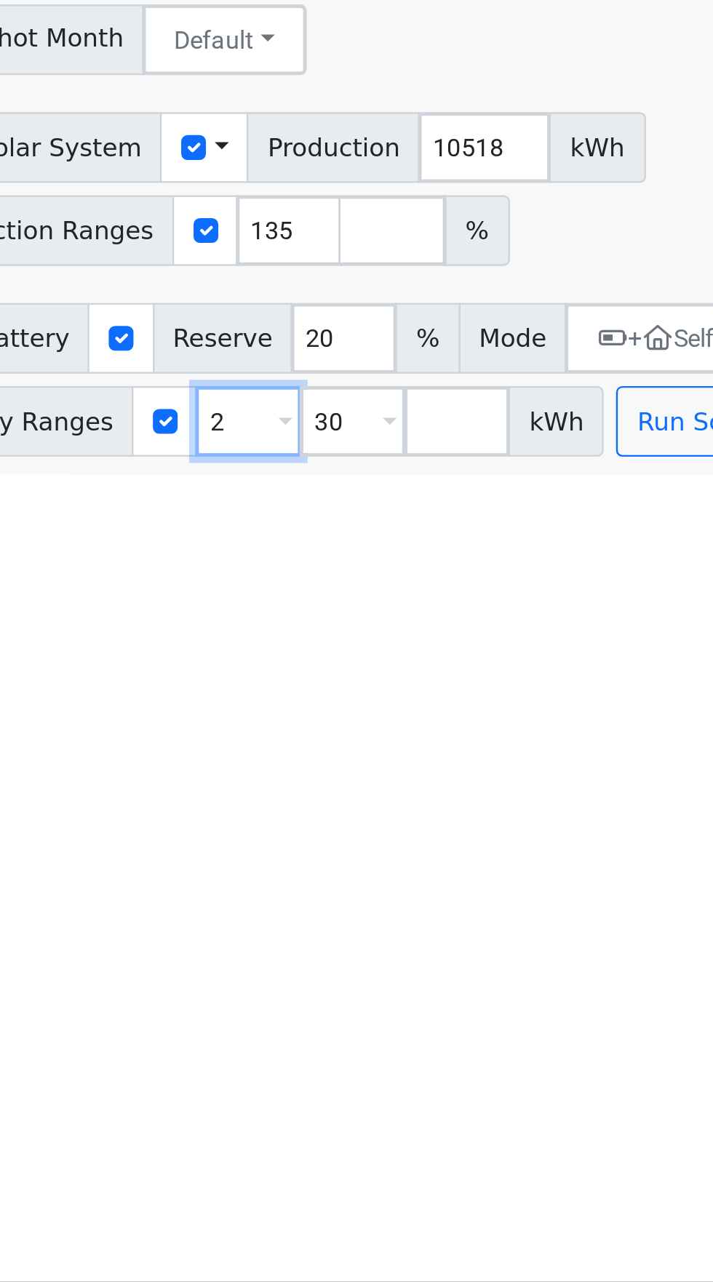
type input "30"
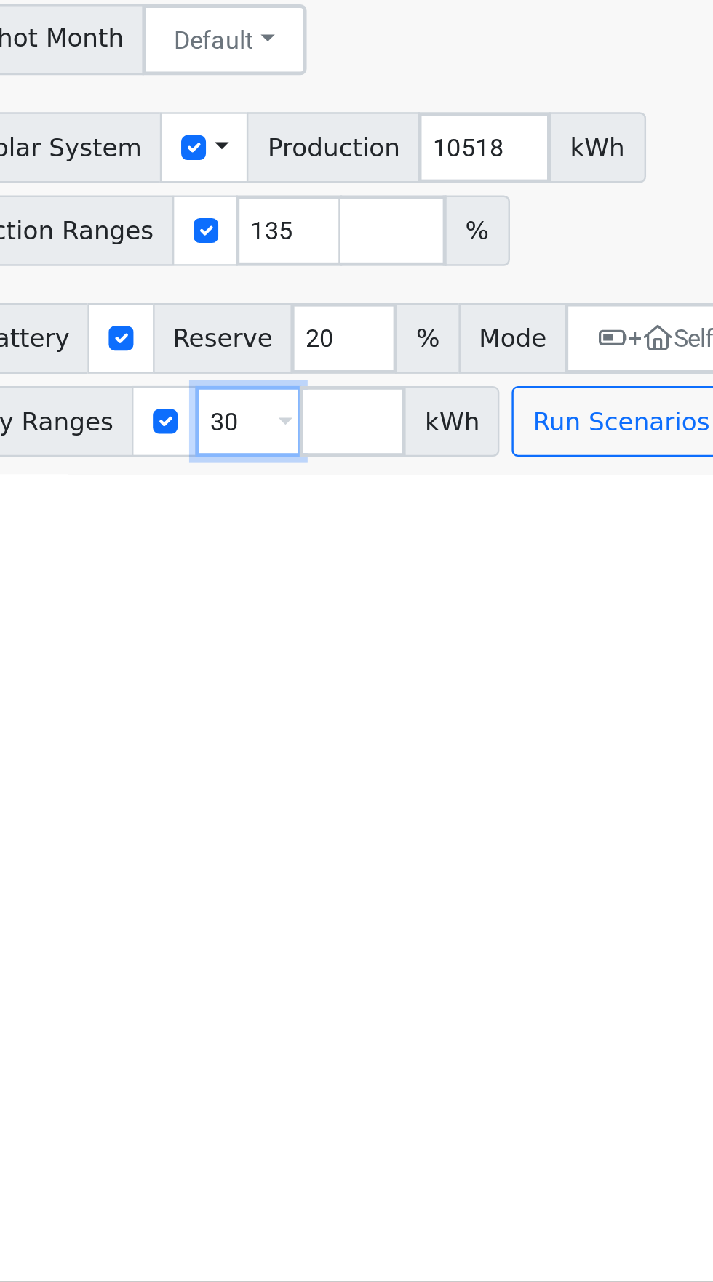
type input "3"
type input "13.5"
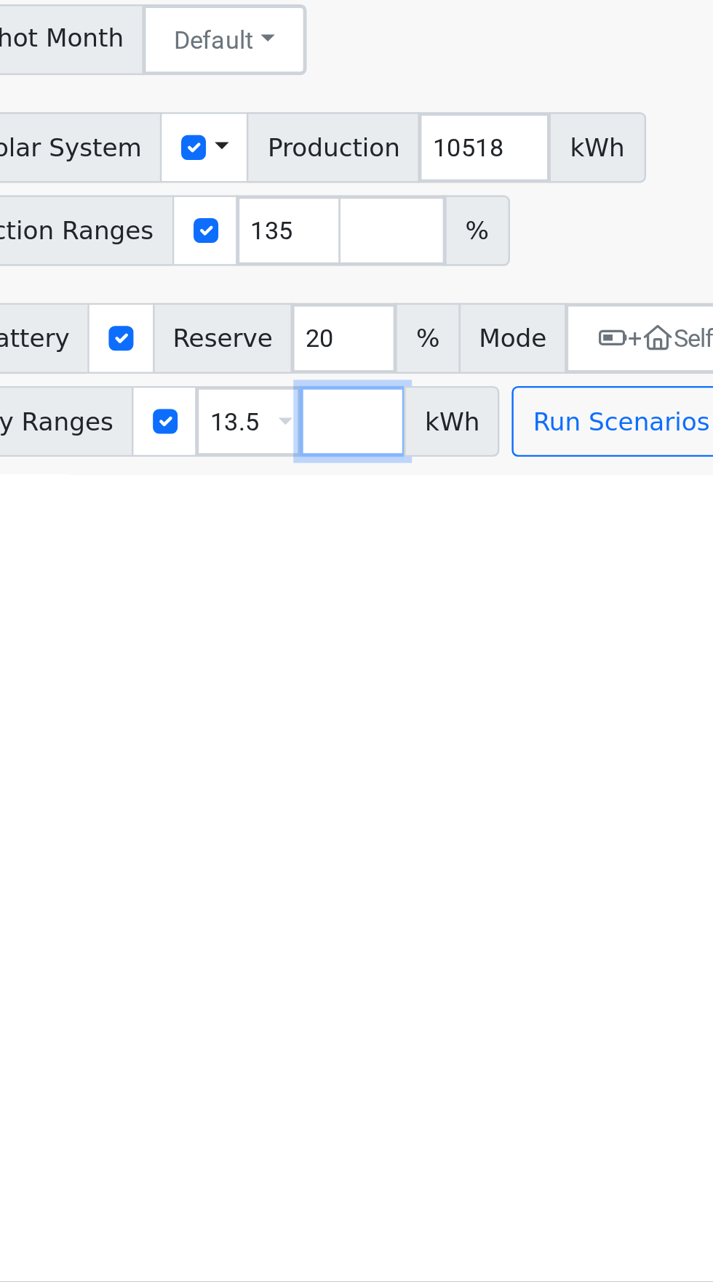
click at [371, 943] on input "number" at bounding box center [372, 927] width 44 height 29
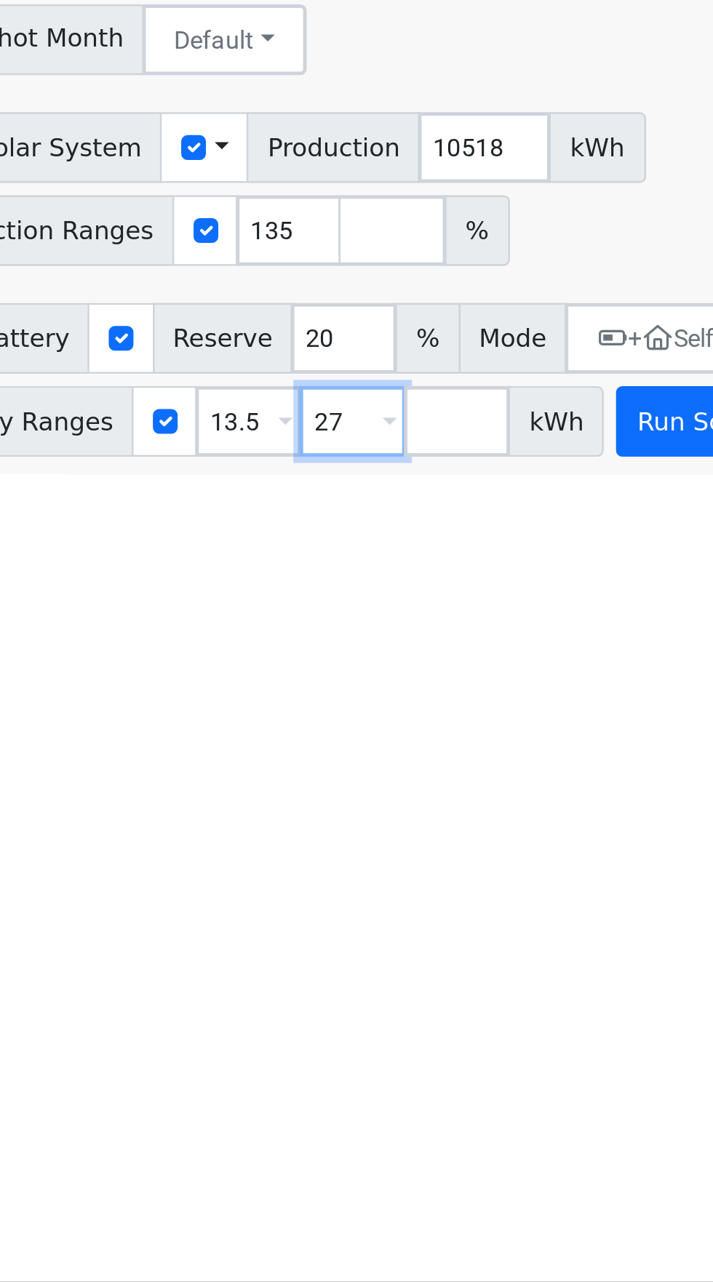
type input "27"
click at [503, 943] on button "Run Scenarios" at bounding box center [524, 927] width 89 height 29
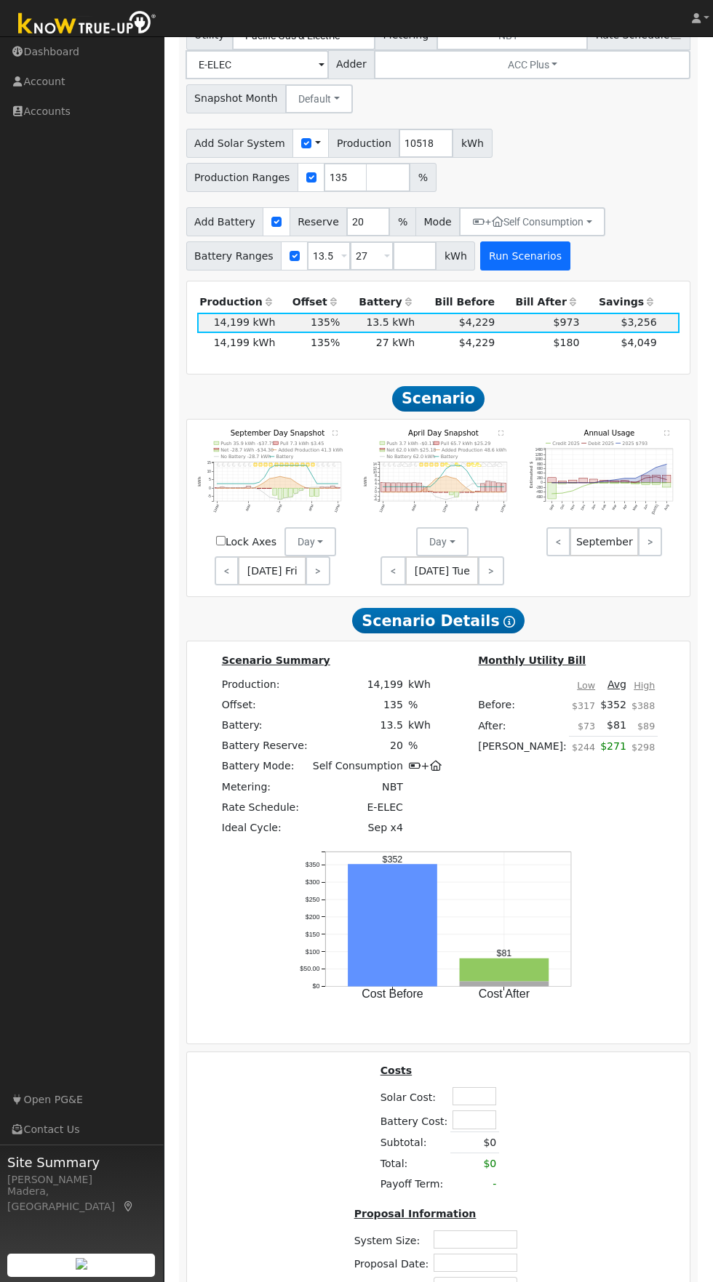
scroll to position [684, 0]
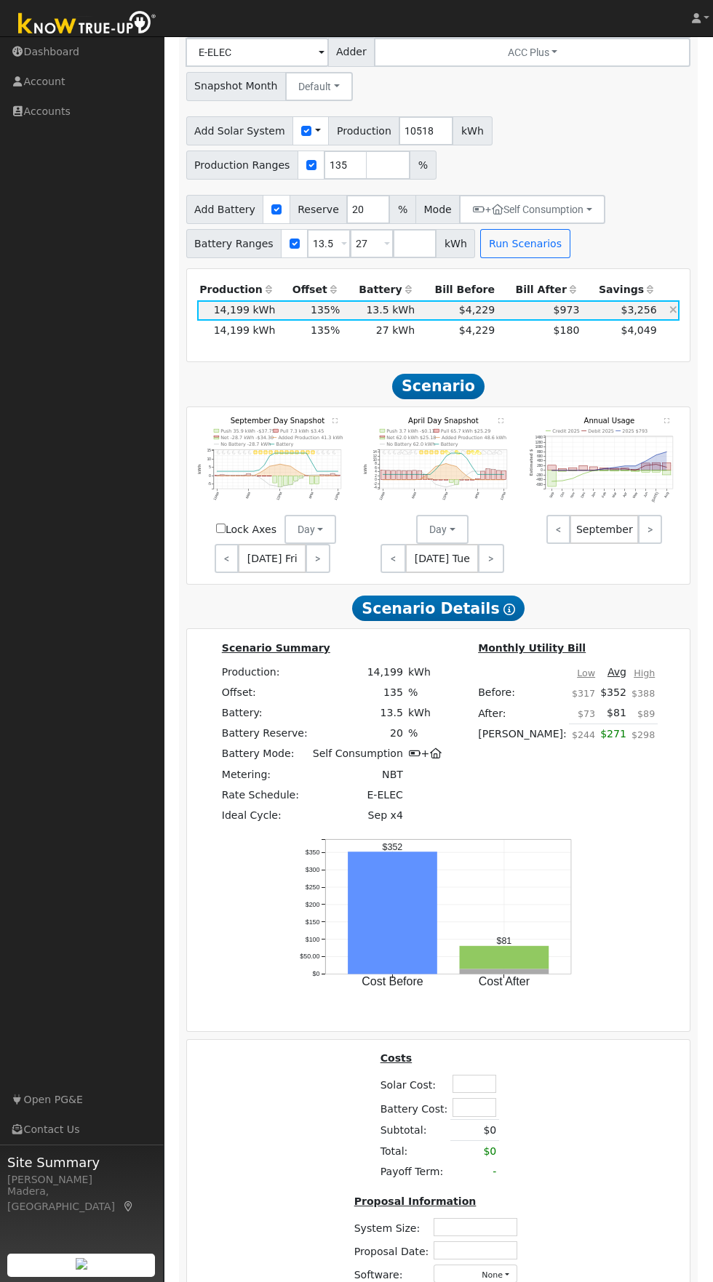
click at [570, 316] on span "$973" at bounding box center [566, 310] width 26 height 12
